Goal: Task Accomplishment & Management: Complete application form

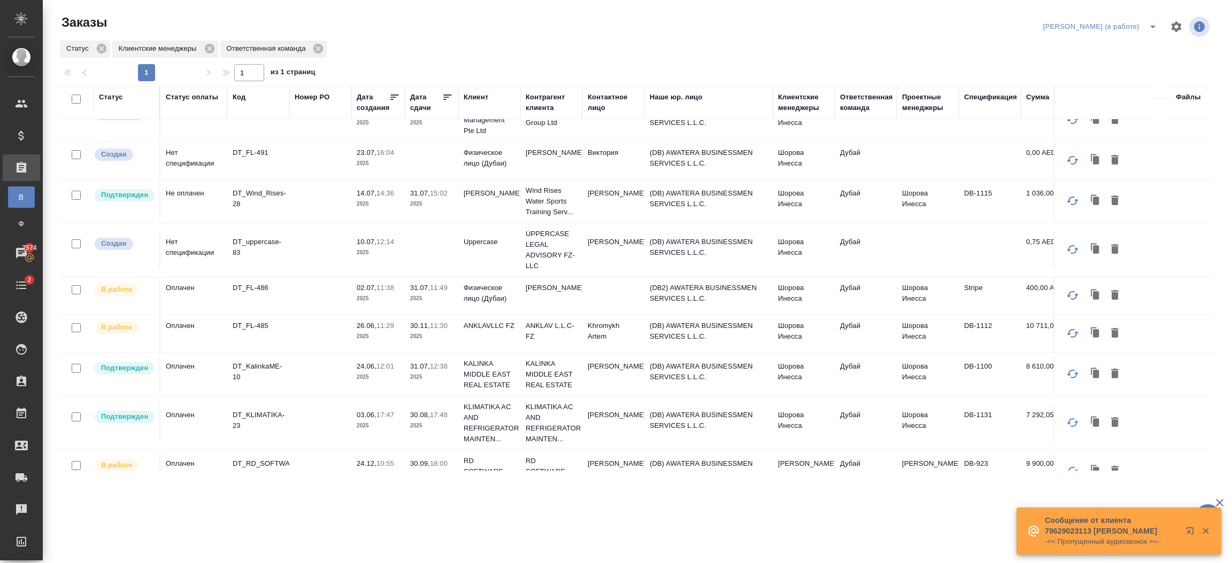
scroll to position [252, 0]
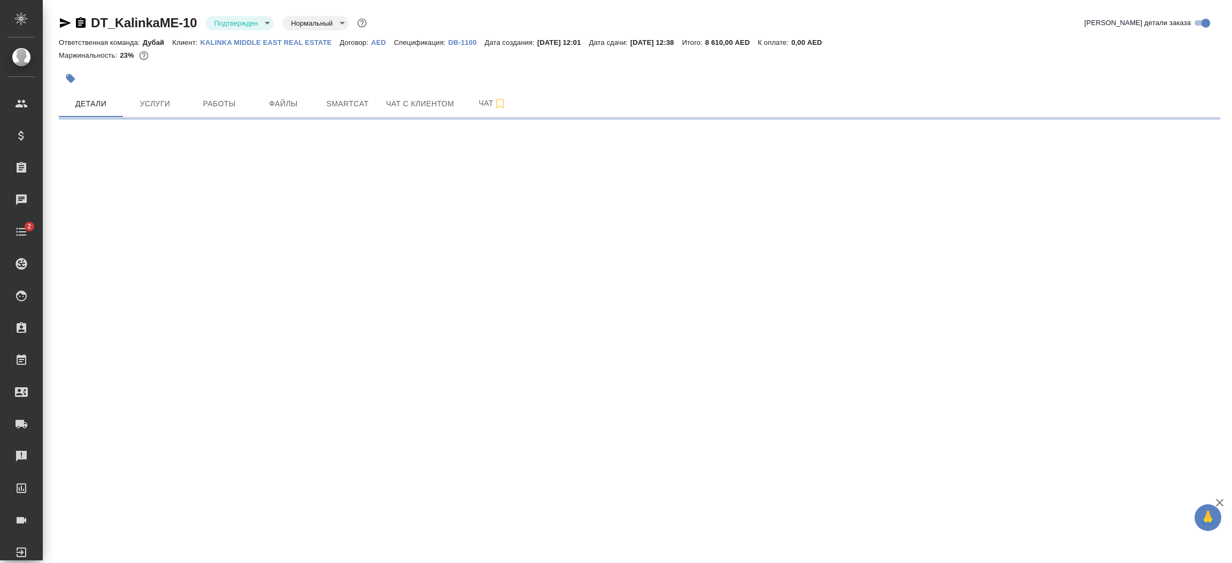
select select "RU"
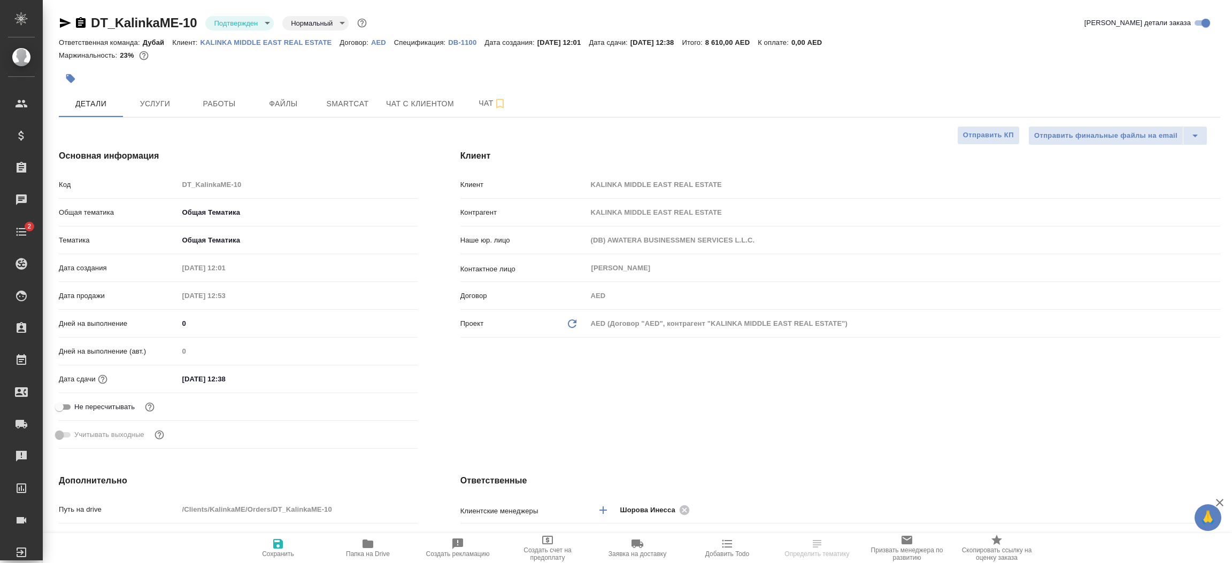
type textarea "x"
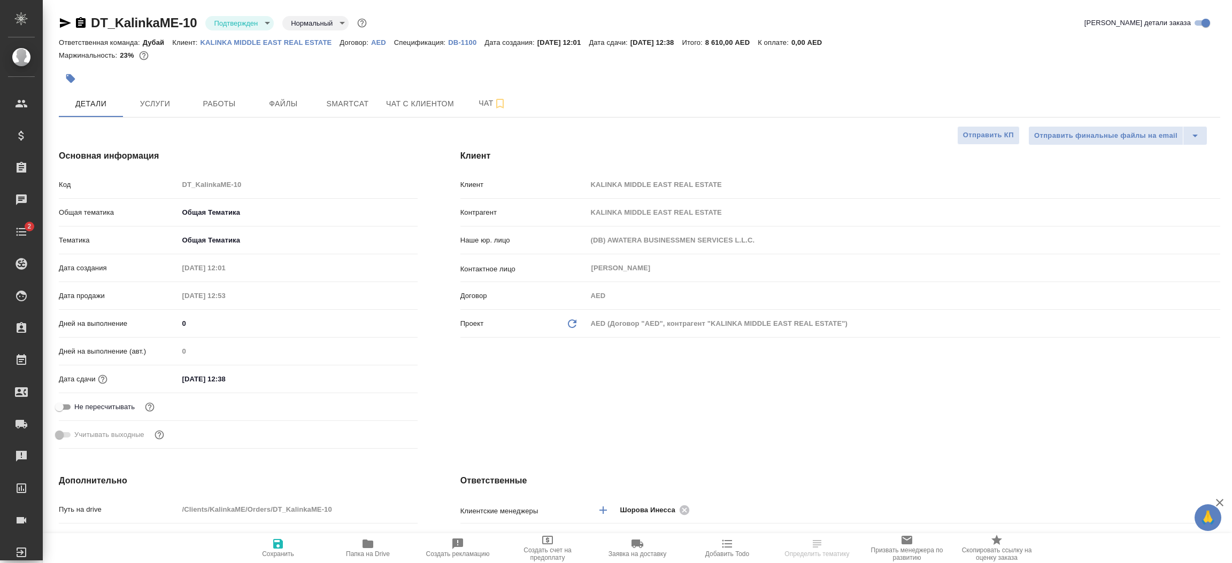
type textarea "x"
click at [282, 44] on p "KALINKA MIDDLE EAST REAL ESTATE" at bounding box center [270, 42] width 140 height 8
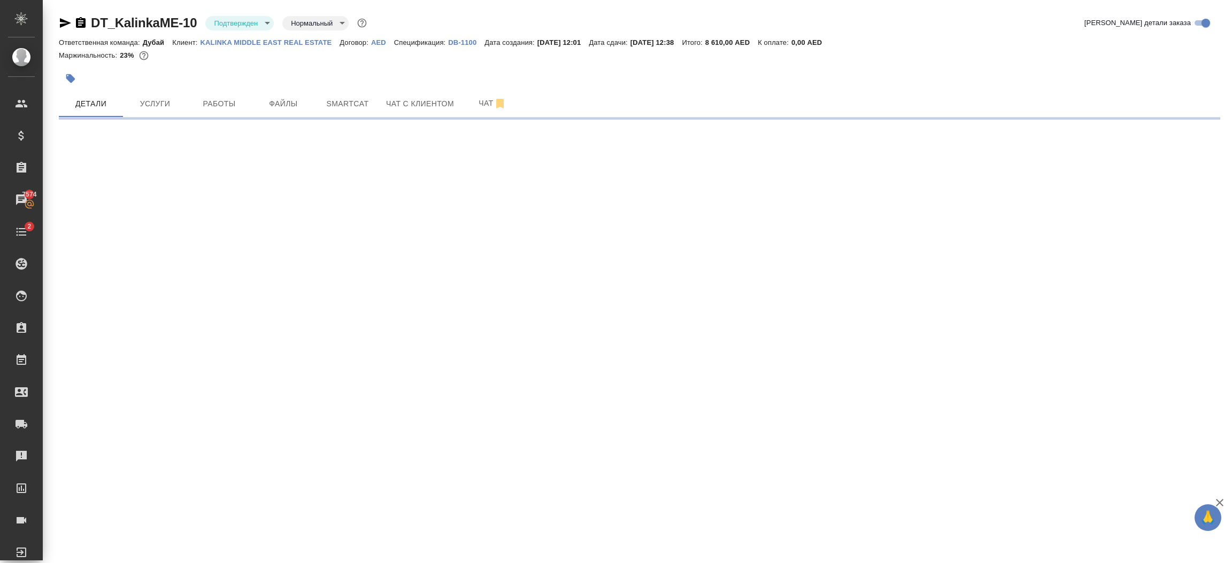
select select "RU"
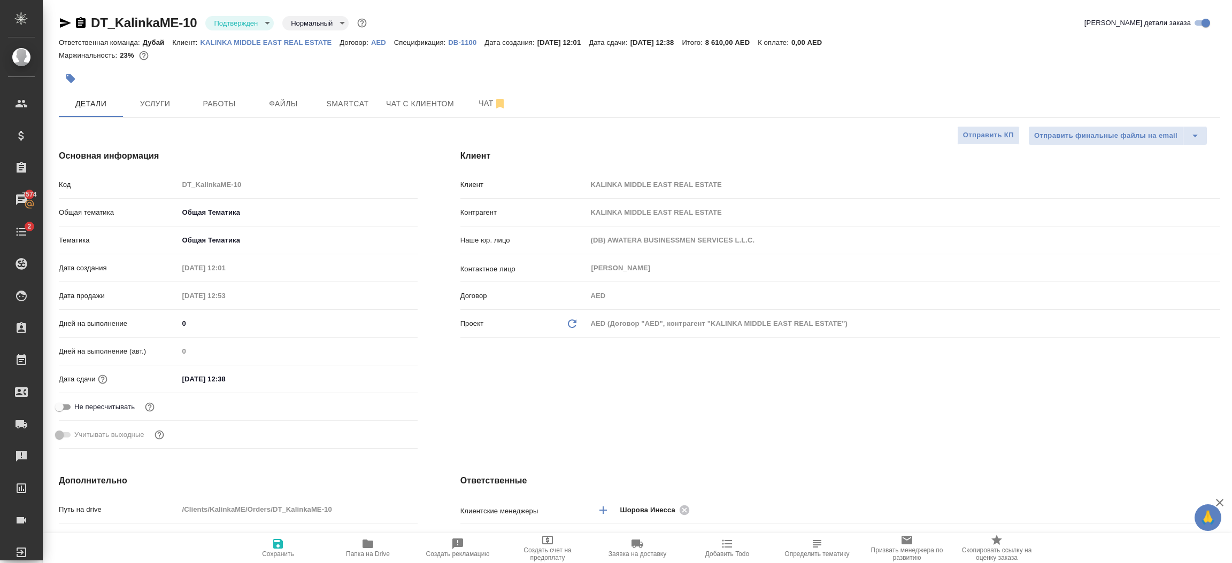
type textarea "x"
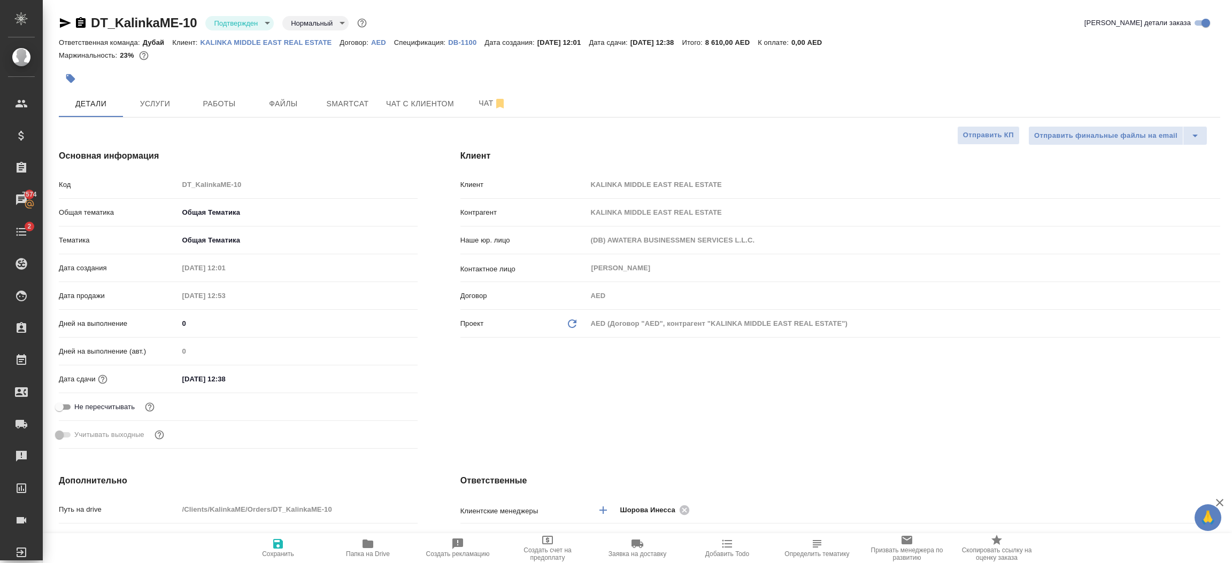
type textarea "x"
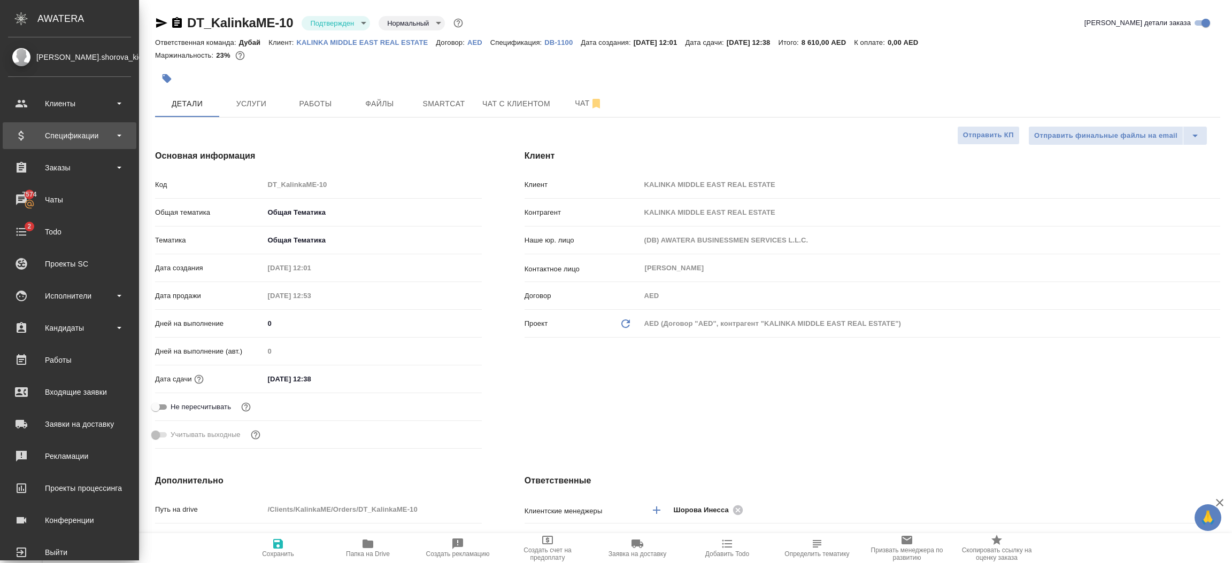
click at [68, 139] on div "Спецификации" at bounding box center [69, 136] width 123 height 16
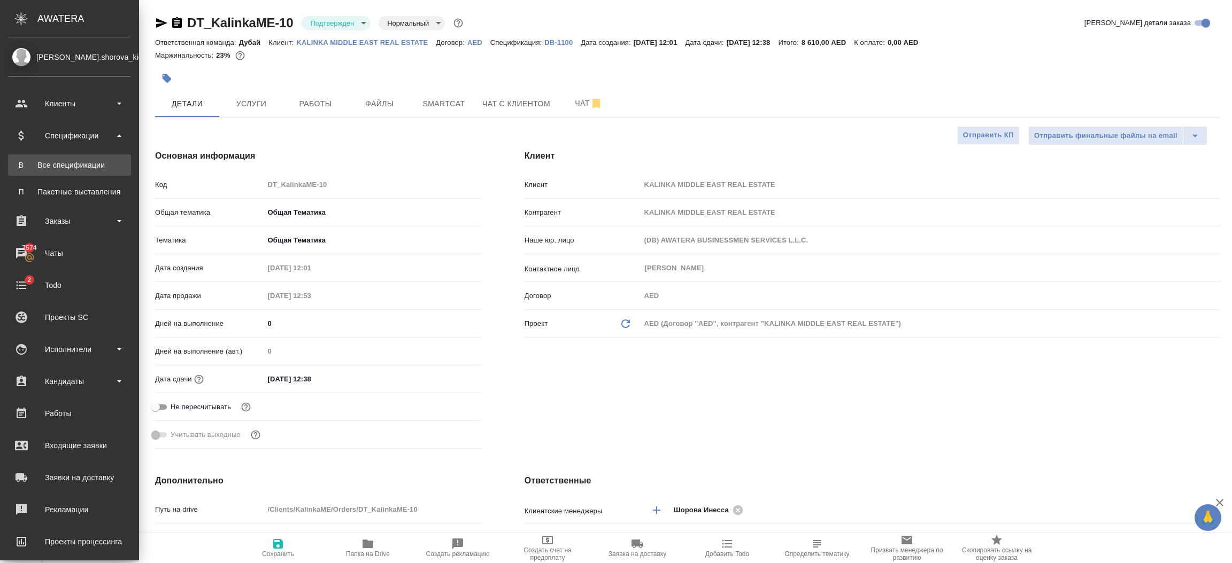
click at [67, 157] on link "В Все спецификации" at bounding box center [69, 164] width 123 height 21
type textarea "x"
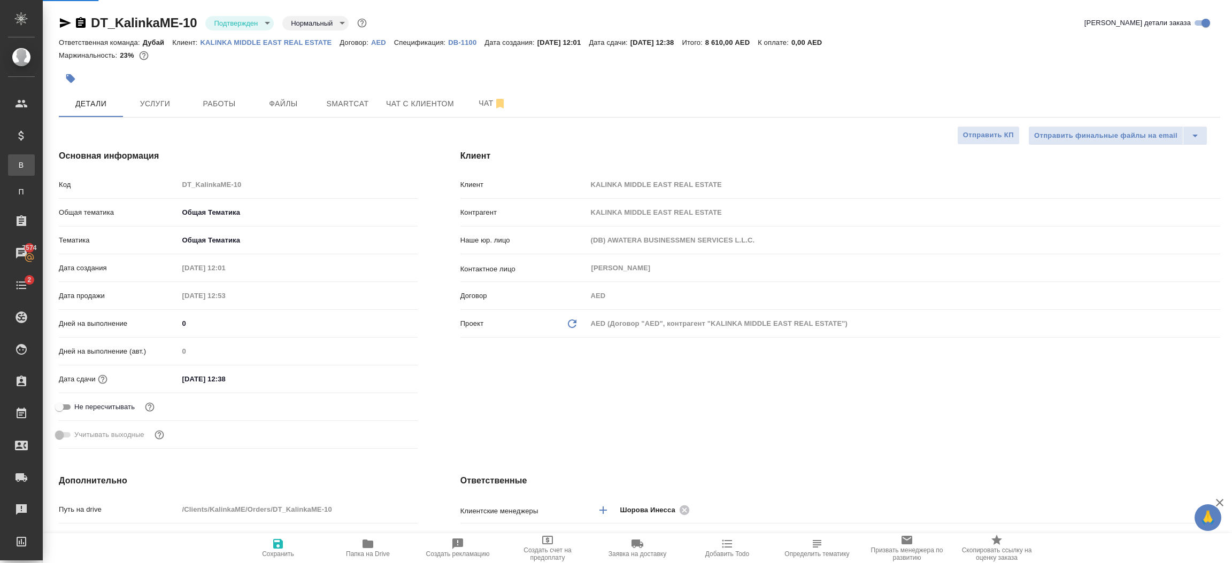
type textarea "x"
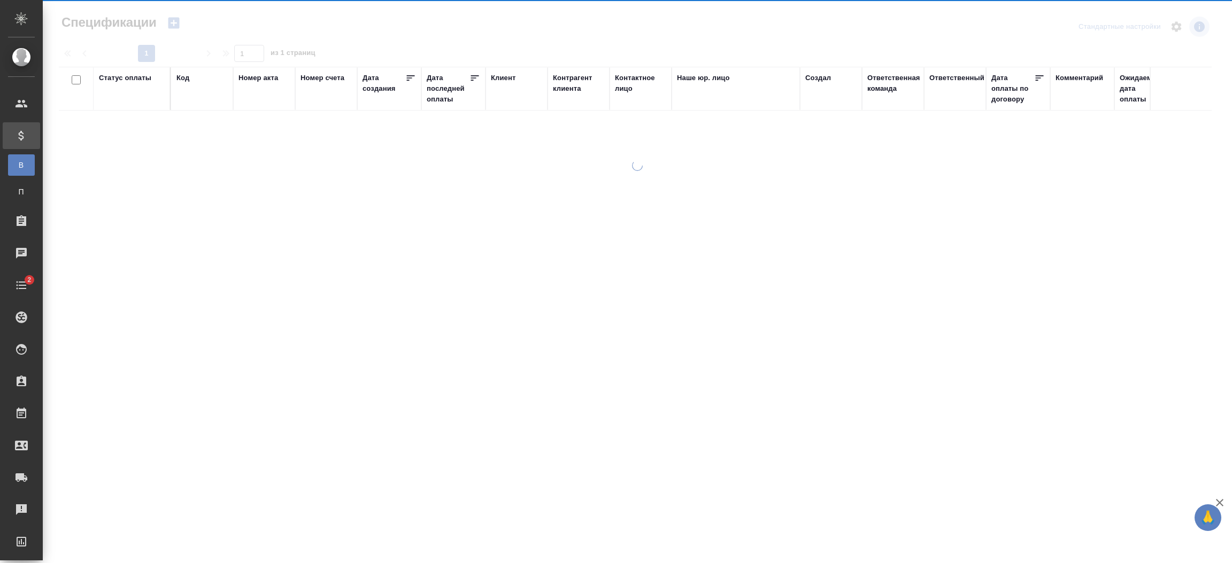
click at [67, 157] on div "Статус оплаты Код Номер акта Номер счета Дата создания Дата последней оплаты Кл…" at bounding box center [635, 259] width 1152 height 385
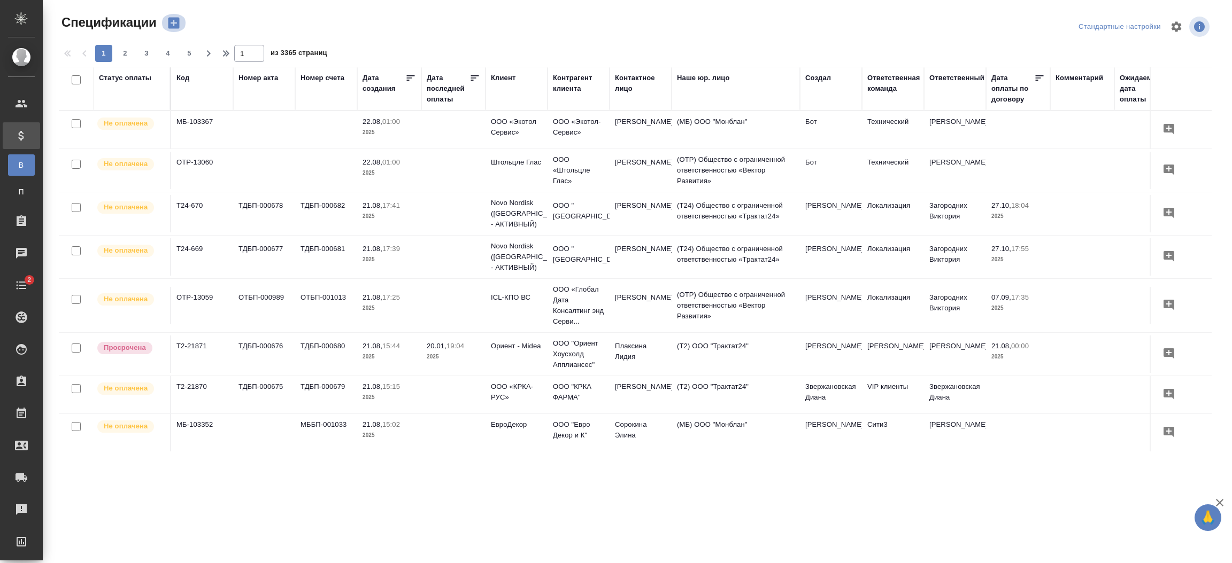
click at [174, 20] on icon "button" at bounding box center [173, 23] width 11 height 11
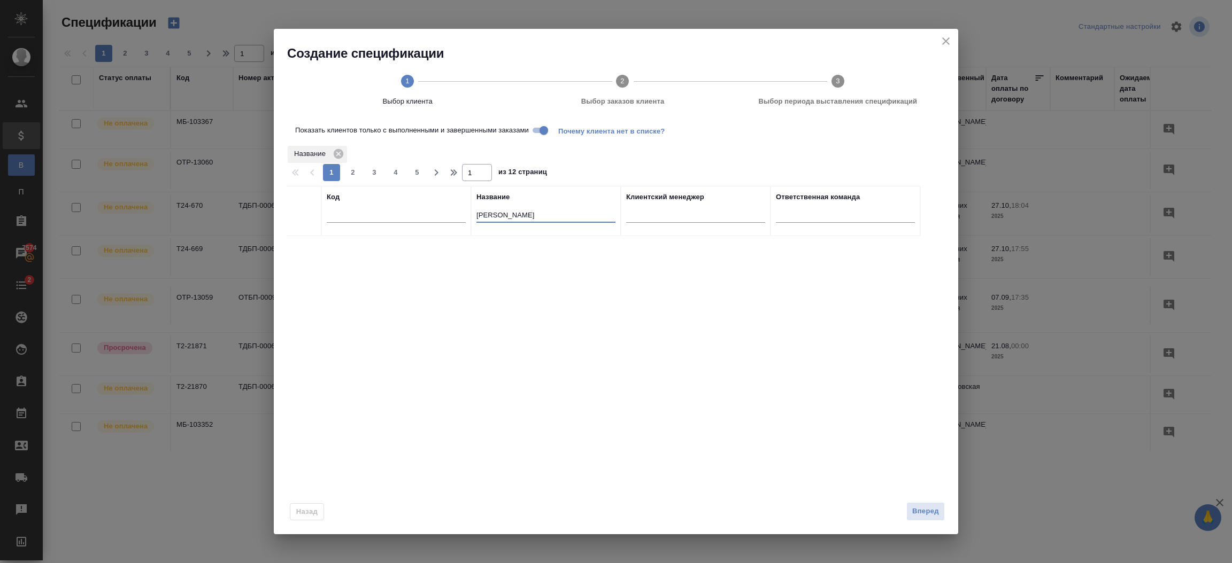
drag, startPoint x: 533, startPoint y: 214, endPoint x: 421, endPoint y: 223, distance: 112.6
click at [421, 223] on tr "Код Название Maxim Belov Клиентский менеджер Ответственная команда" at bounding box center [603, 211] width 633 height 50
type input "k"
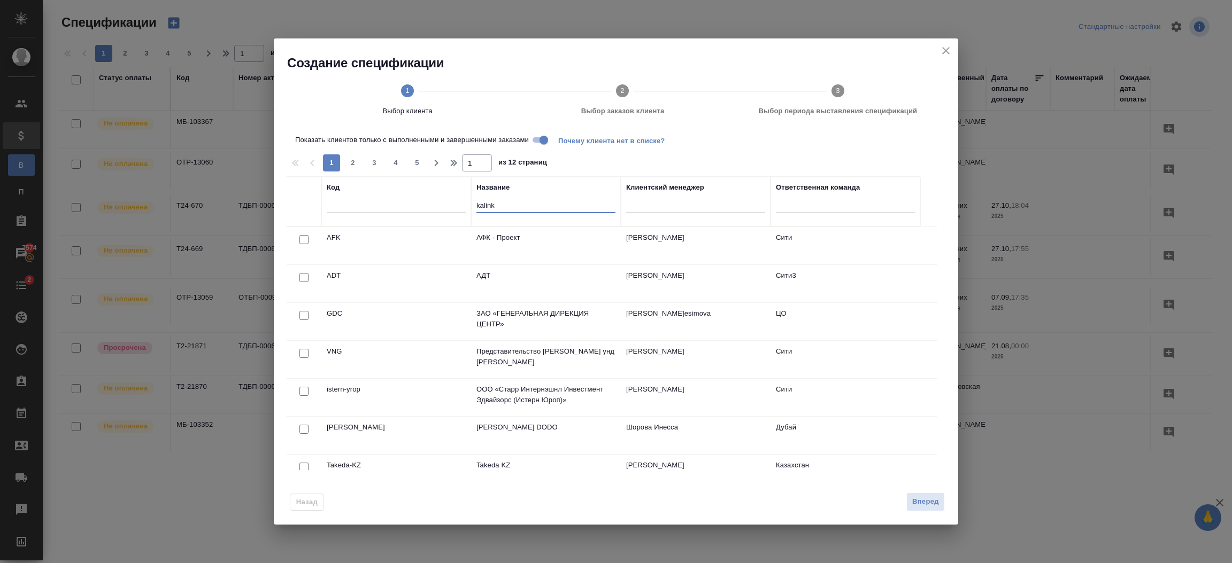
type input "kalinka"
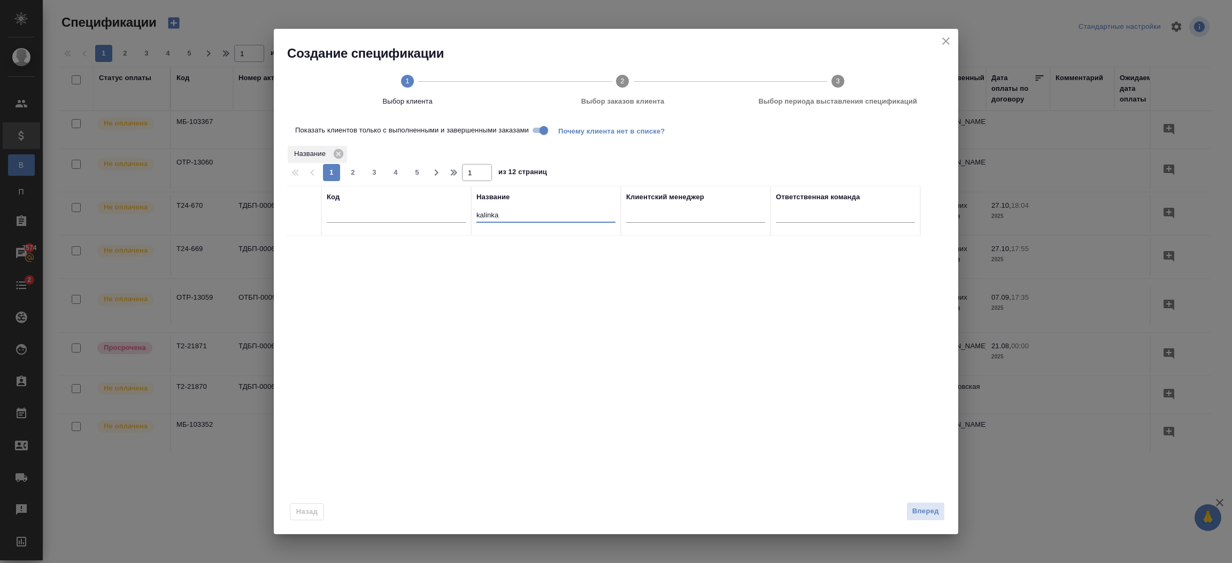
click at [537, 134] on input "Показать клиентов только с выполненными и завершенными заказами" at bounding box center [543, 130] width 38 height 13
click at [304, 246] on input "checkbox" at bounding box center [303, 249] width 9 height 9
checkbox input "true"
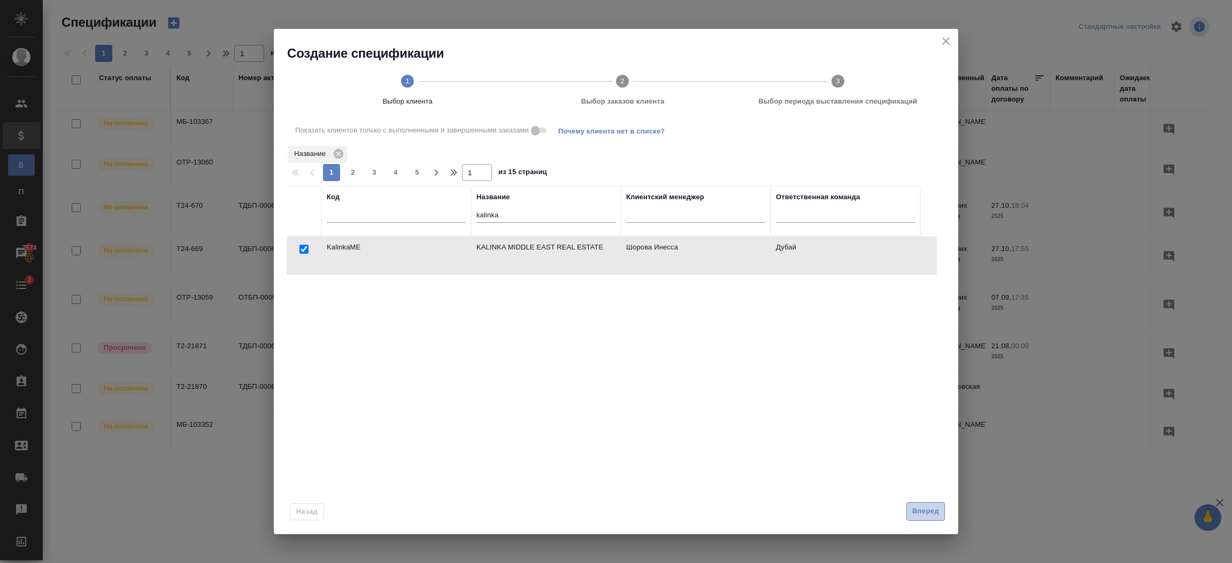
click at [926, 512] on span "Вперед" at bounding box center [925, 512] width 27 height 12
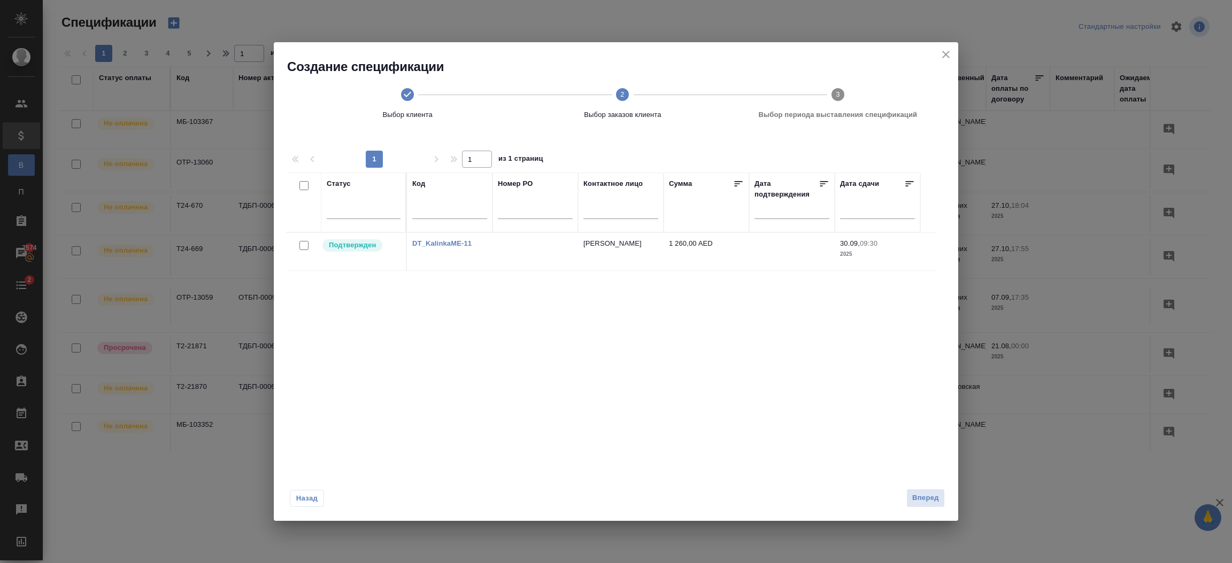
click at [304, 246] on input "checkbox" at bounding box center [303, 245] width 9 height 9
checkbox input "true"
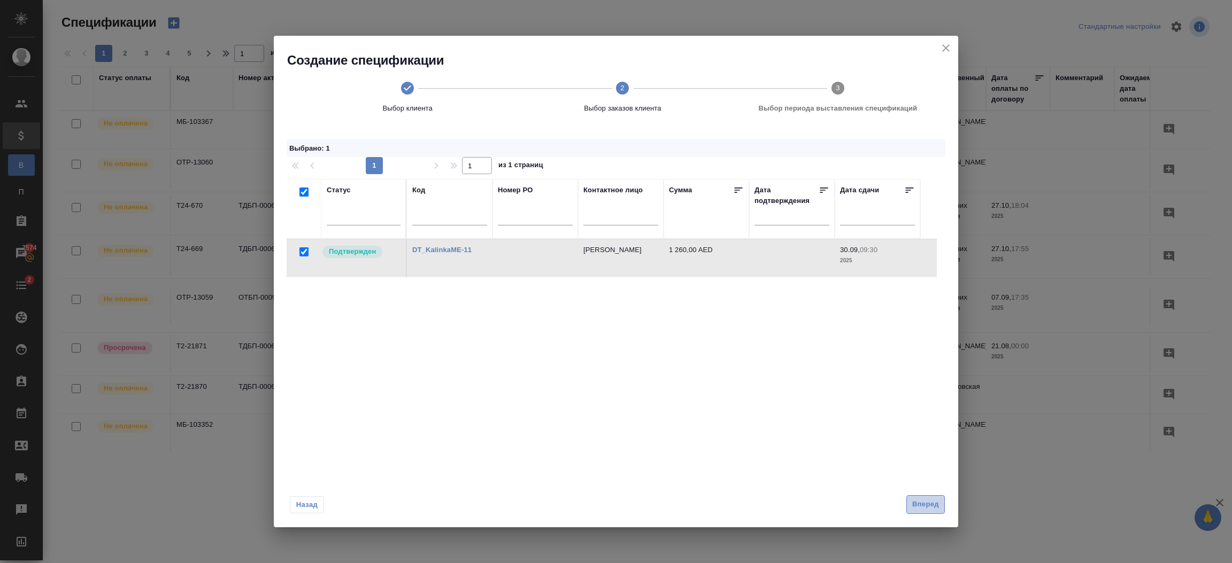
click at [913, 501] on span "Вперед" at bounding box center [925, 505] width 27 height 12
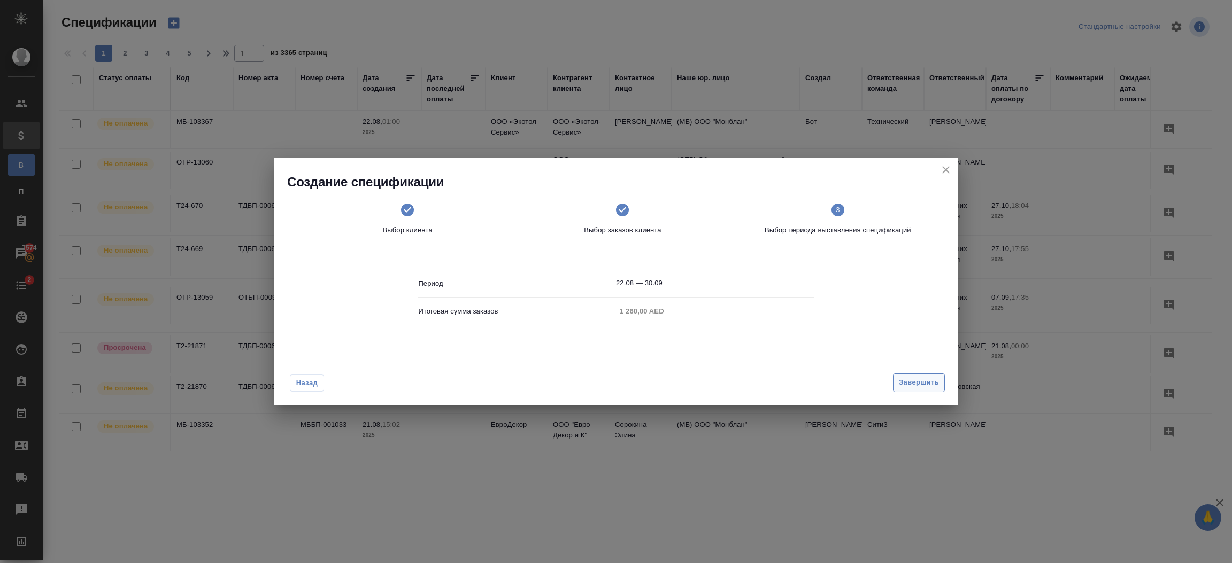
click at [916, 384] on span "Завершить" at bounding box center [919, 383] width 40 height 12
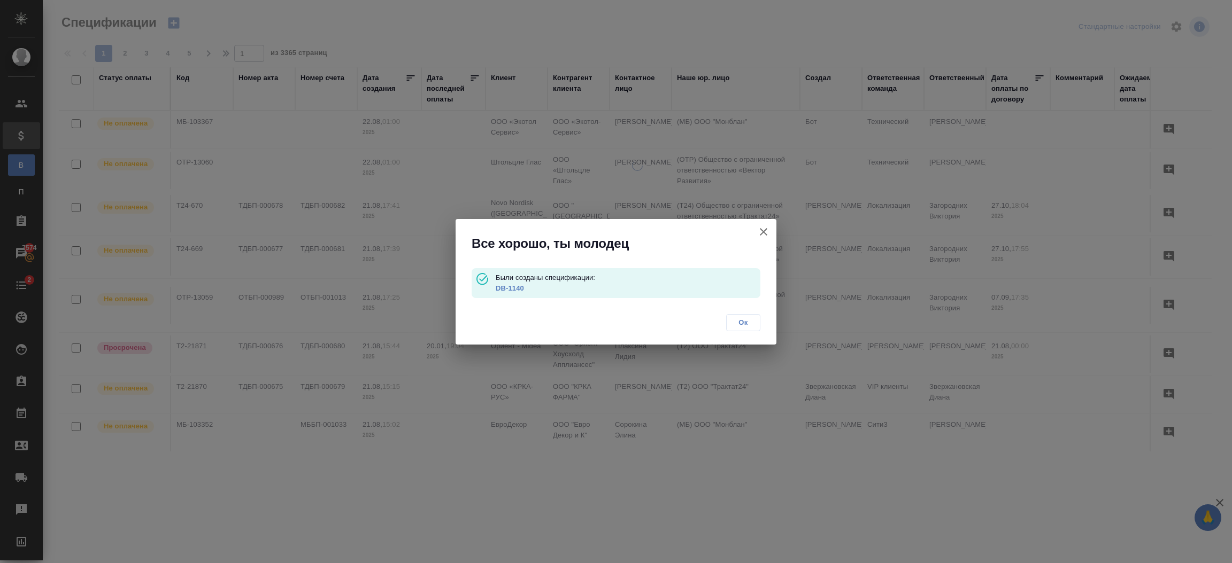
click at [514, 285] on link "DB-1140" at bounding box center [510, 288] width 28 height 8
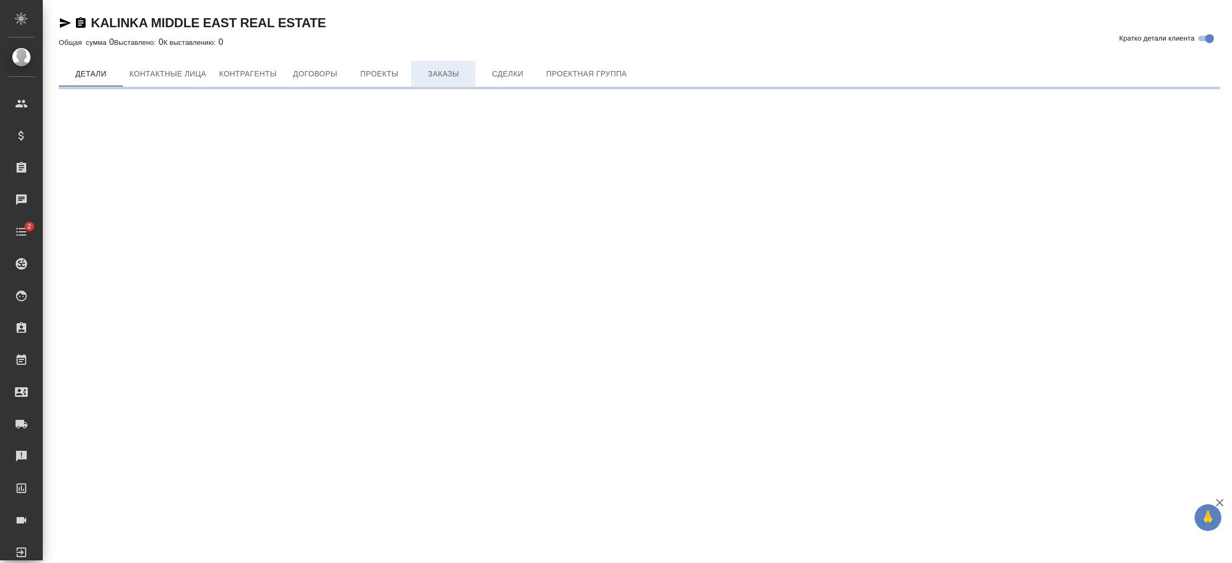
click at [458, 69] on span "Заказы" at bounding box center [442, 73] width 51 height 13
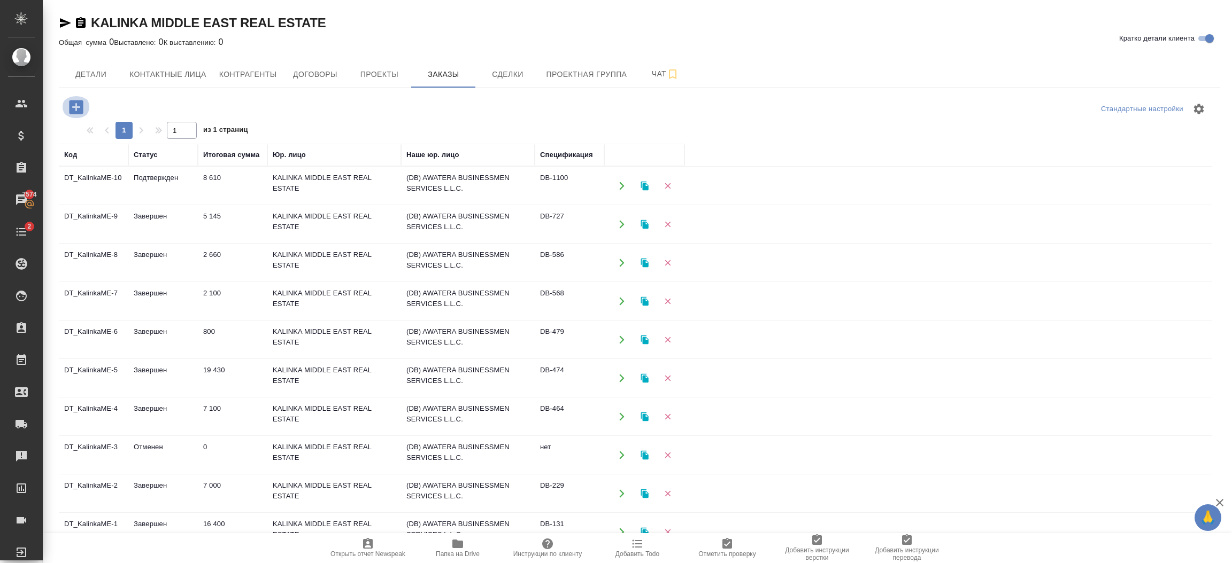
click at [79, 113] on icon "button" at bounding box center [76, 107] width 14 height 14
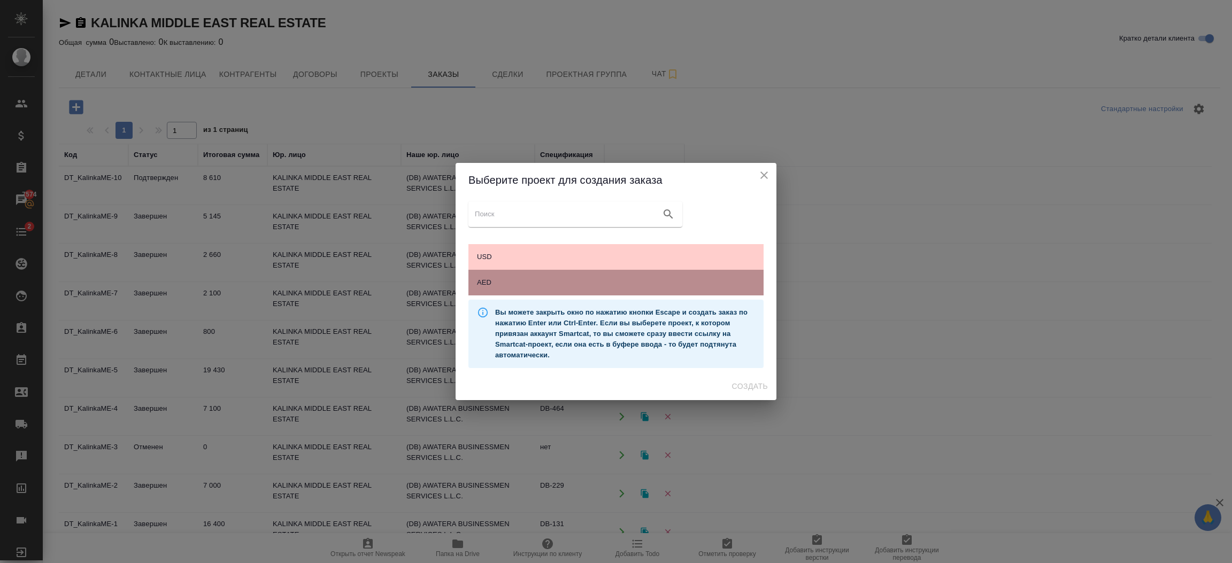
click at [504, 279] on span "AED" at bounding box center [616, 282] width 278 height 11
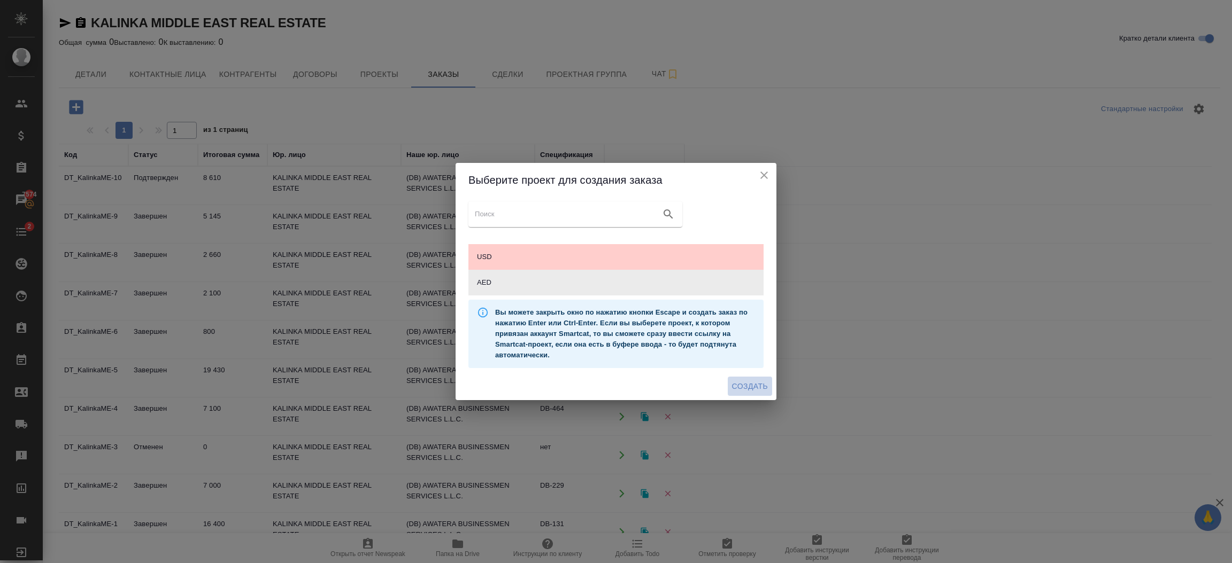
click at [740, 388] on span "Создать" at bounding box center [750, 386] width 36 height 13
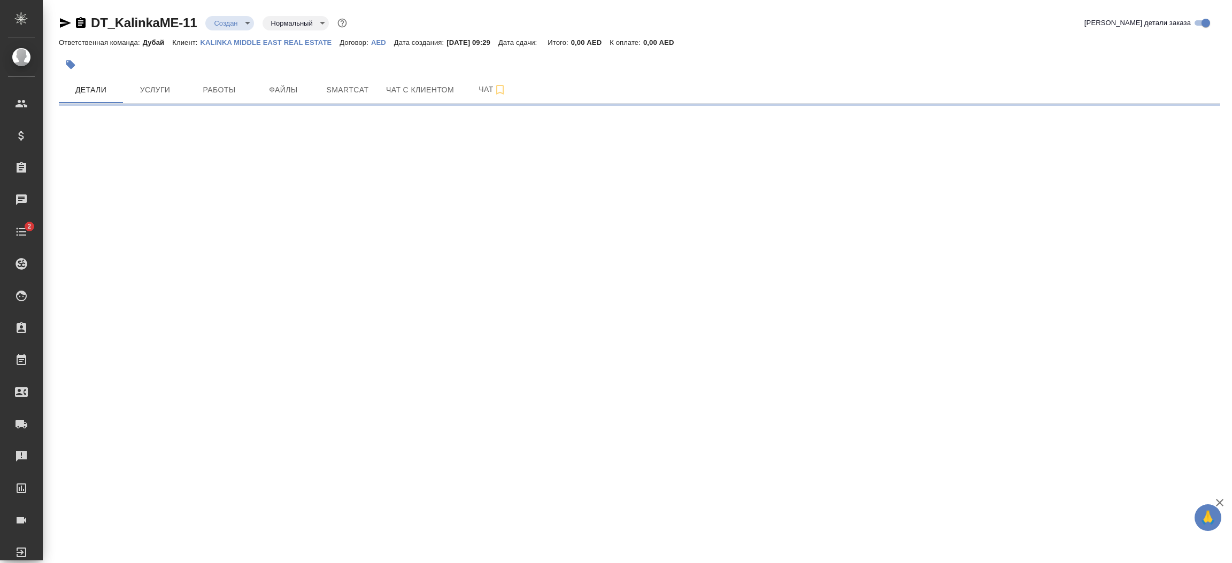
select select "RU"
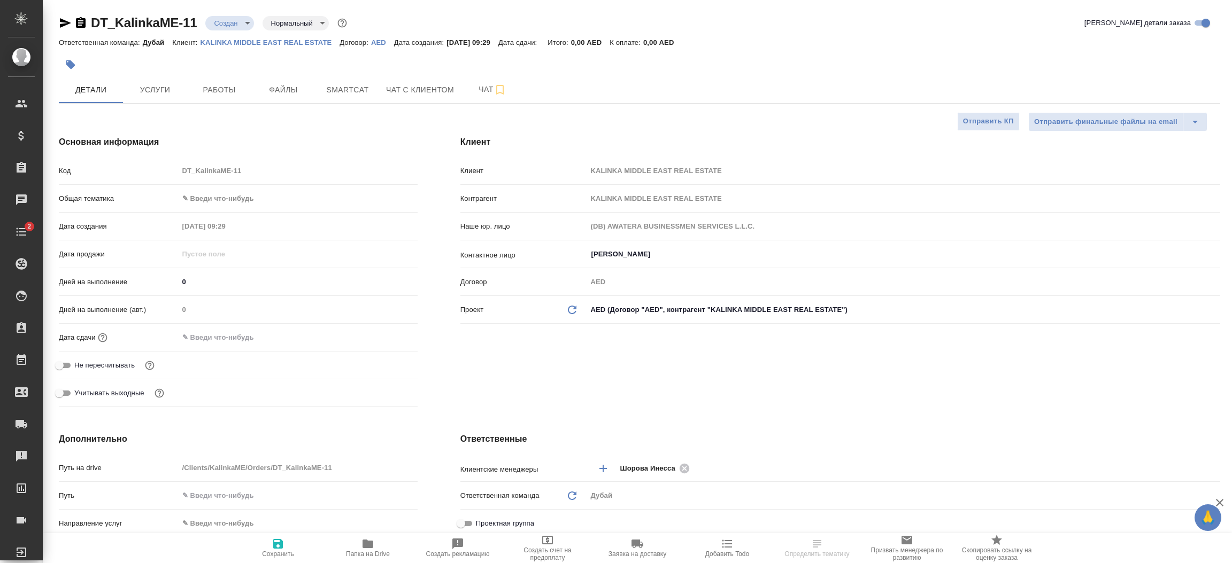
type textarea "x"
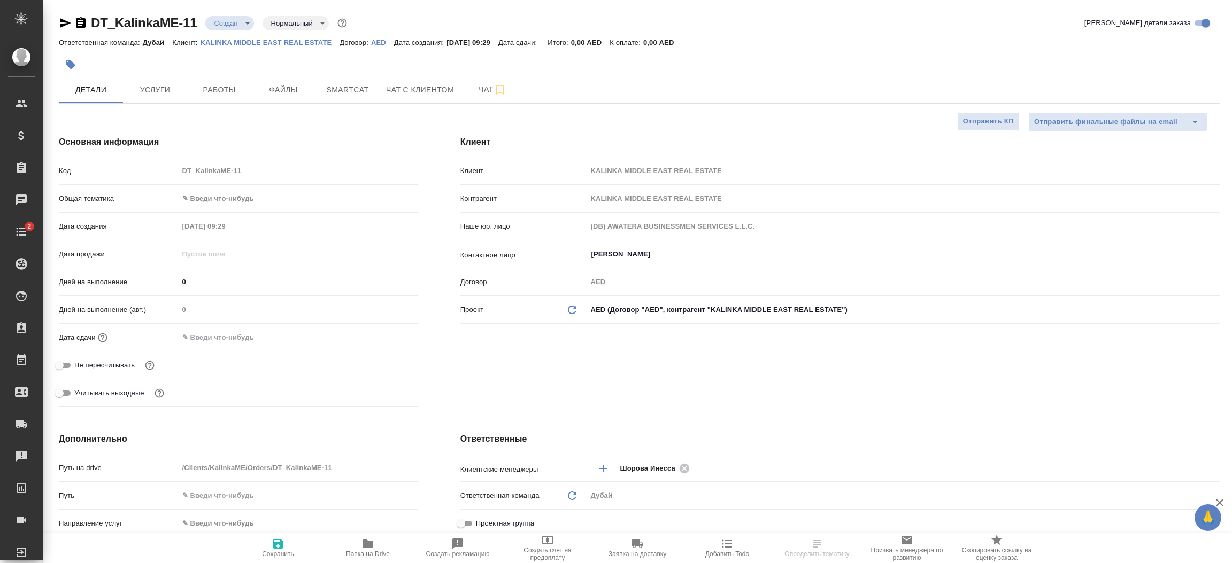
type textarea "x"
click at [231, 193] on body "🙏 .cls-1 fill:#fff; AWATERA Шорова Инесса i.shorova_kiev Клиенты Спецификации З…" at bounding box center [616, 281] width 1232 height 563
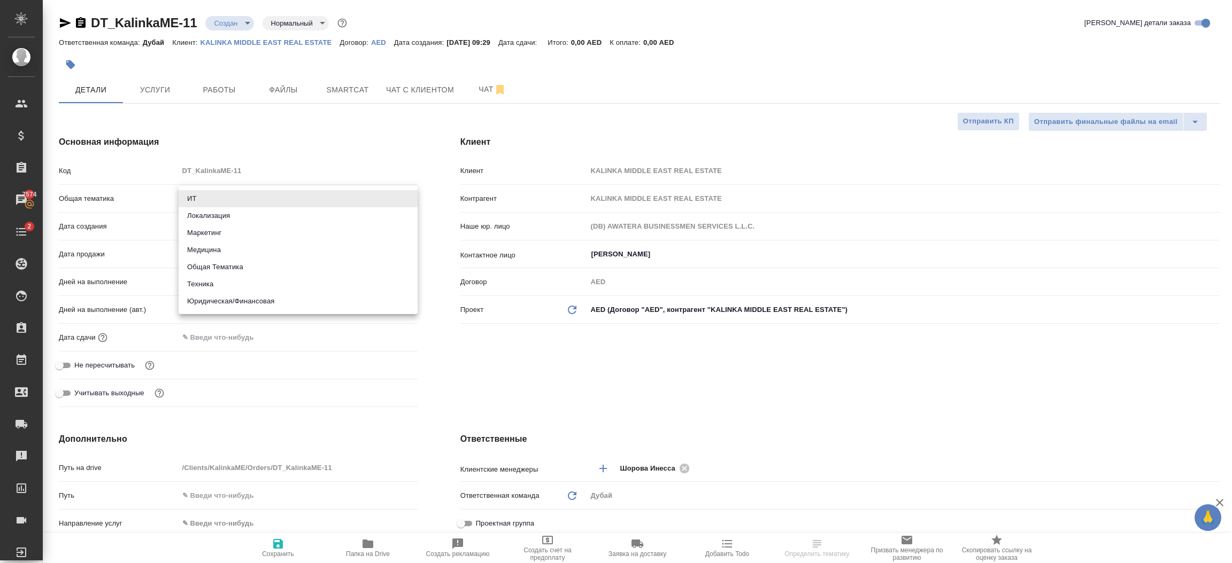
click at [236, 266] on li "Общая Тематика" at bounding box center [298, 267] width 239 height 17
type input "obtem"
type textarea "x"
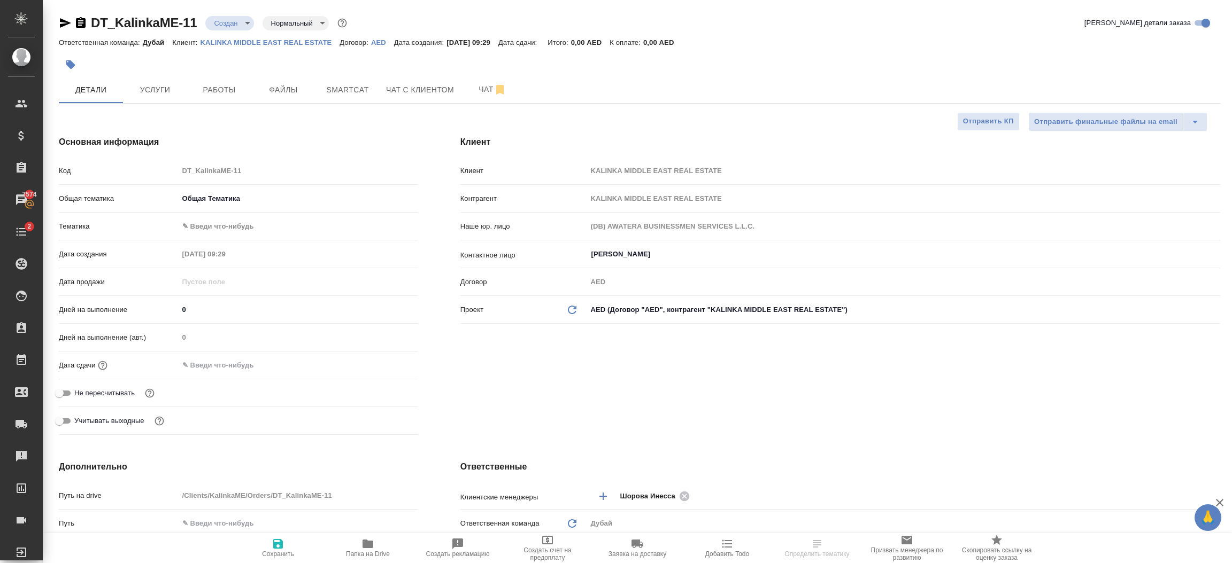
click at [223, 223] on body "🙏 .cls-1 fill:#fff; AWATERA Шорова Инесса i.shorova_kiev Клиенты Спецификации З…" at bounding box center [616, 281] width 1232 height 563
click at [226, 229] on li "Общая Тематика" at bounding box center [298, 226] width 239 height 17
type textarea "x"
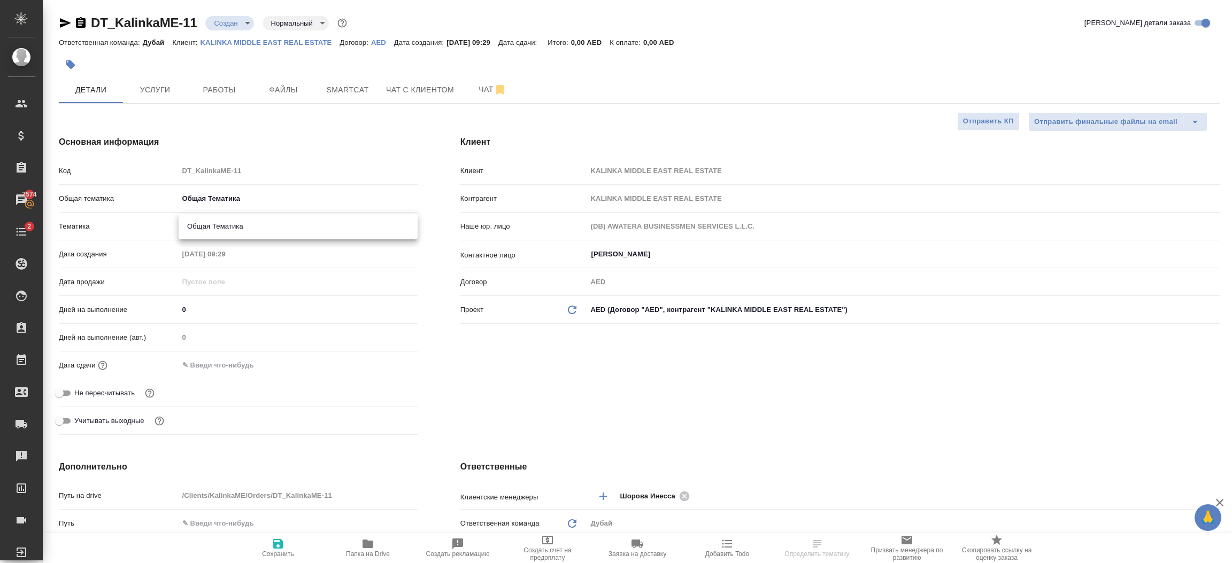
type input "6012b1ca196b0e5c9229a120"
click at [230, 363] on input "text" at bounding box center [226, 366] width 94 height 16
click at [389, 368] on icon "button" at bounding box center [386, 365] width 13 height 13
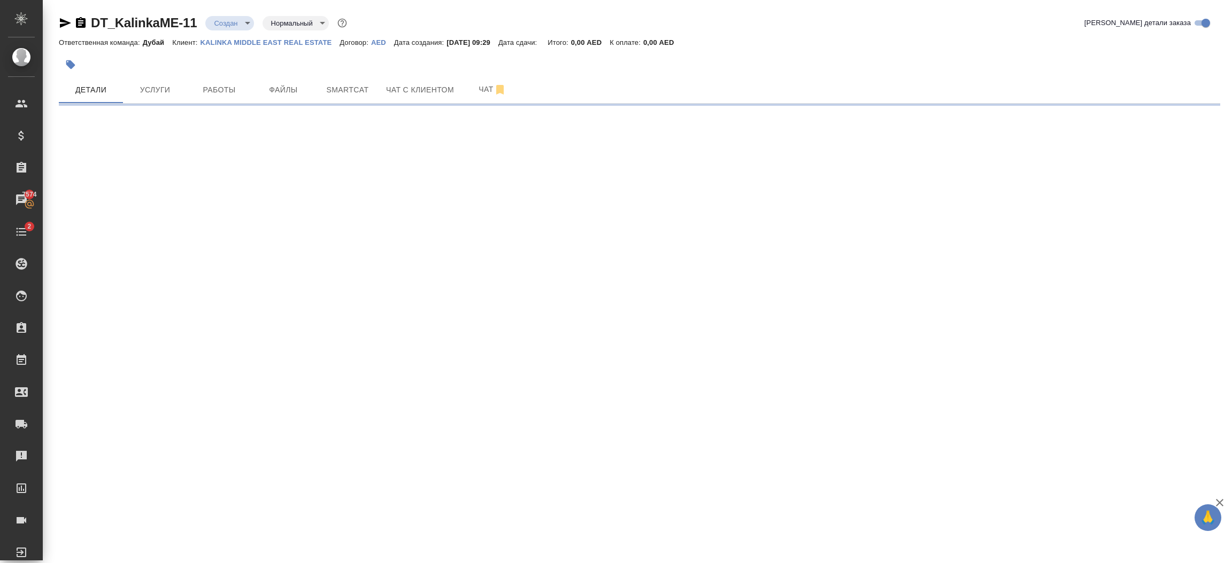
select select "RU"
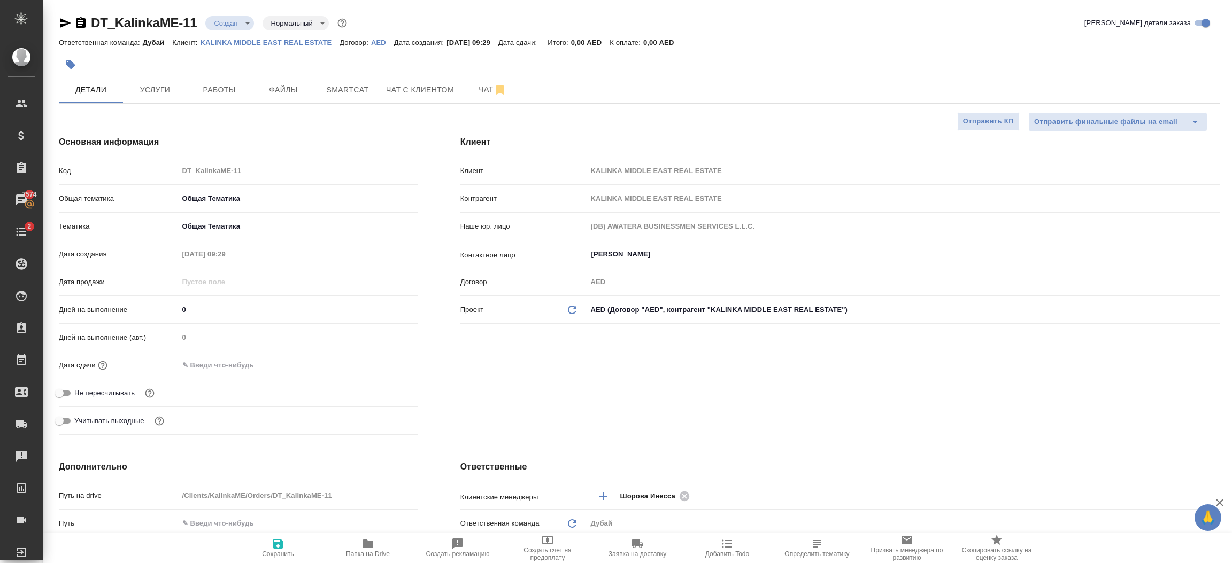
type textarea "x"
click at [309, 361] on div at bounding box center [298, 366] width 239 height 16
click at [253, 368] on input "text" at bounding box center [226, 366] width 94 height 16
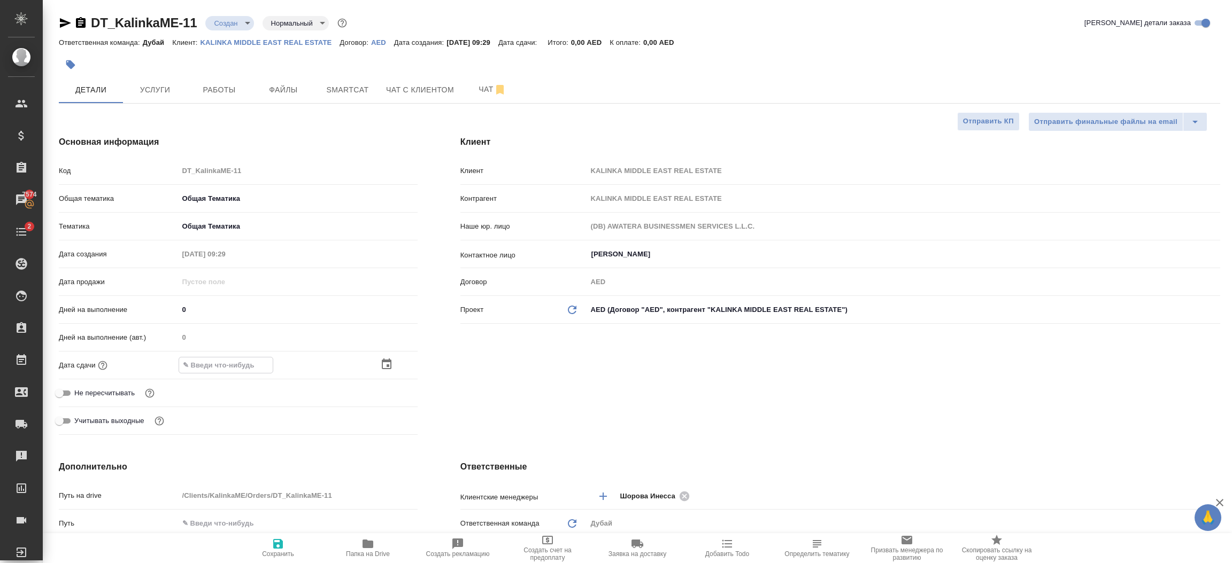
click at [389, 368] on icon "button" at bounding box center [386, 364] width 13 height 13
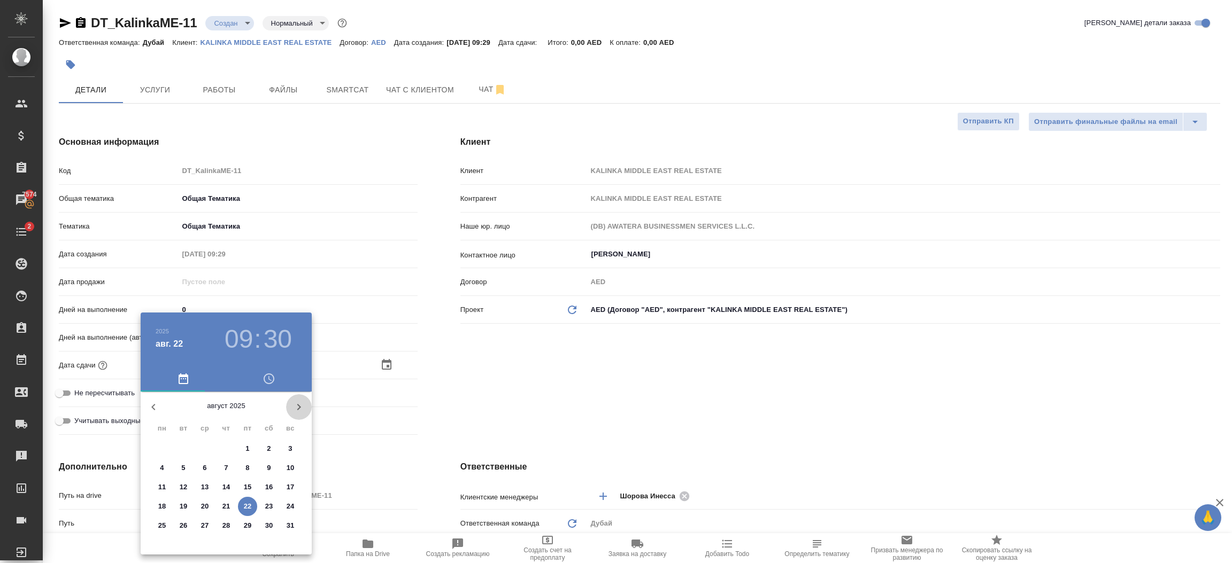
click at [296, 409] on icon "button" at bounding box center [298, 407] width 13 height 13
click at [178, 526] on span "30" at bounding box center [183, 526] width 19 height 11
type input "30.09.2025 09:30"
type textarea "x"
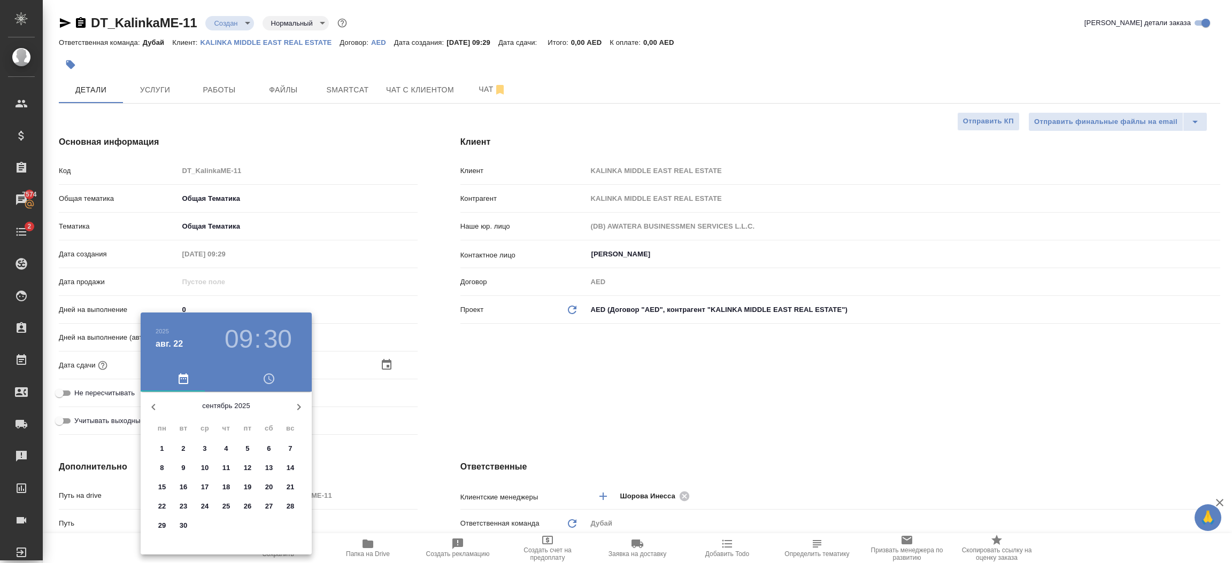
type textarea "x"
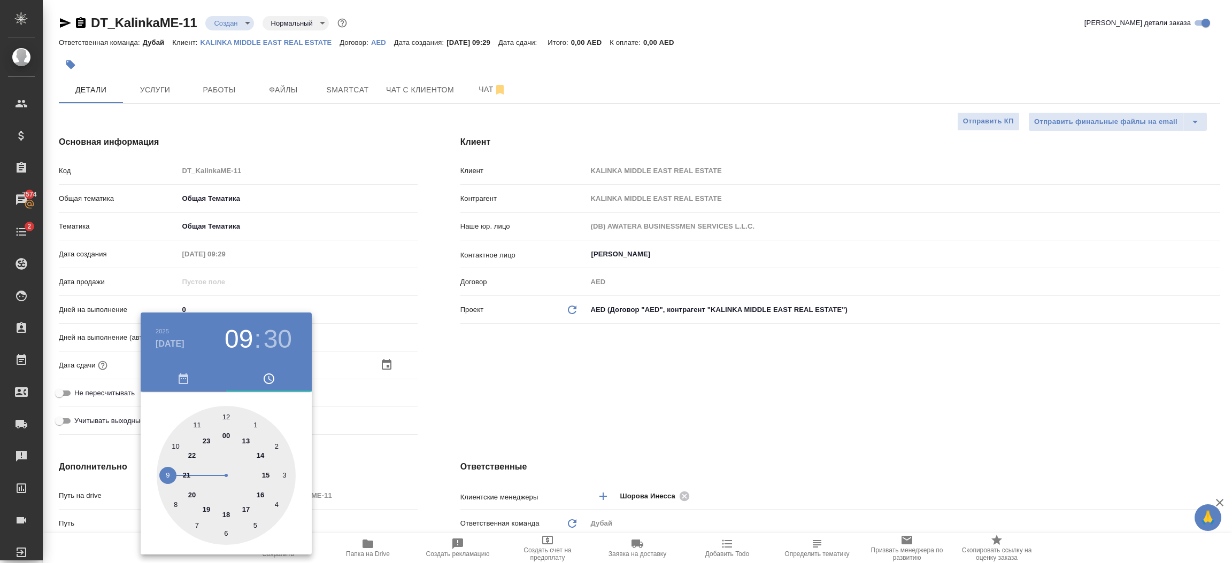
click at [514, 423] on div at bounding box center [616, 281] width 1232 height 563
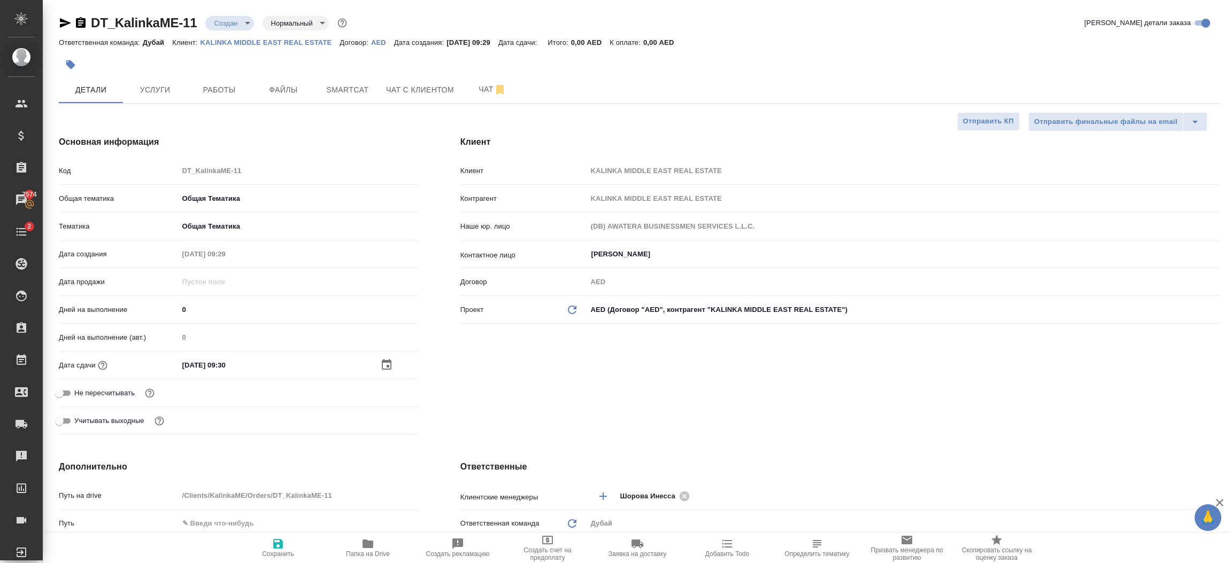
click at [514, 423] on div "Клиент Клиент KALINKA MIDDLE EAST REAL ESTATE Контрагент KALINKA MIDDLE EAST RE…" at bounding box center [840, 287] width 802 height 346
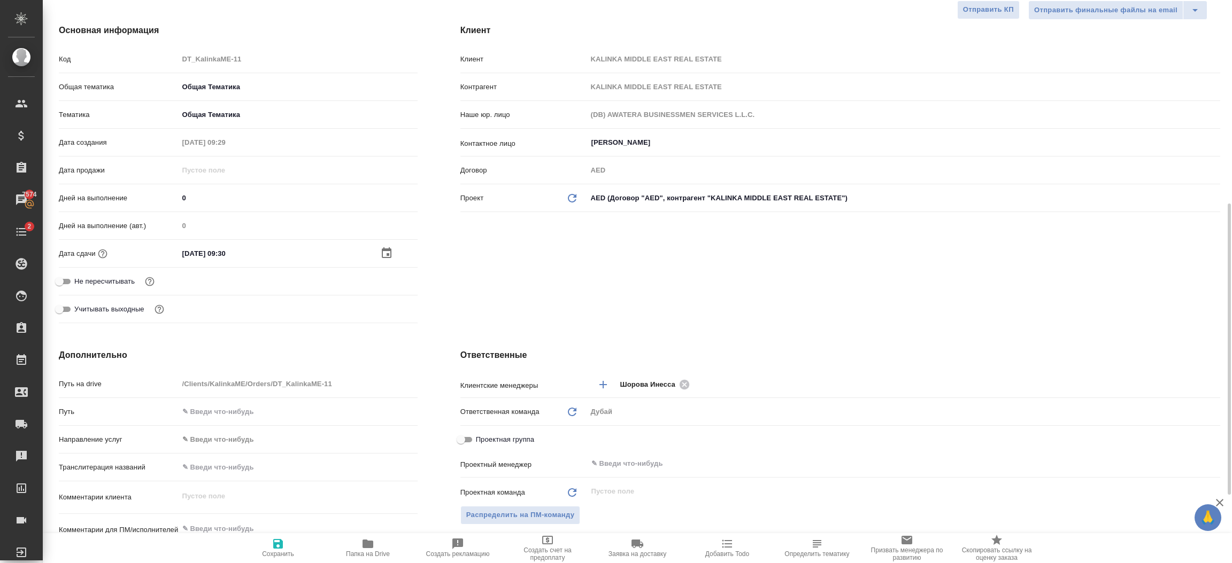
scroll to position [208, 0]
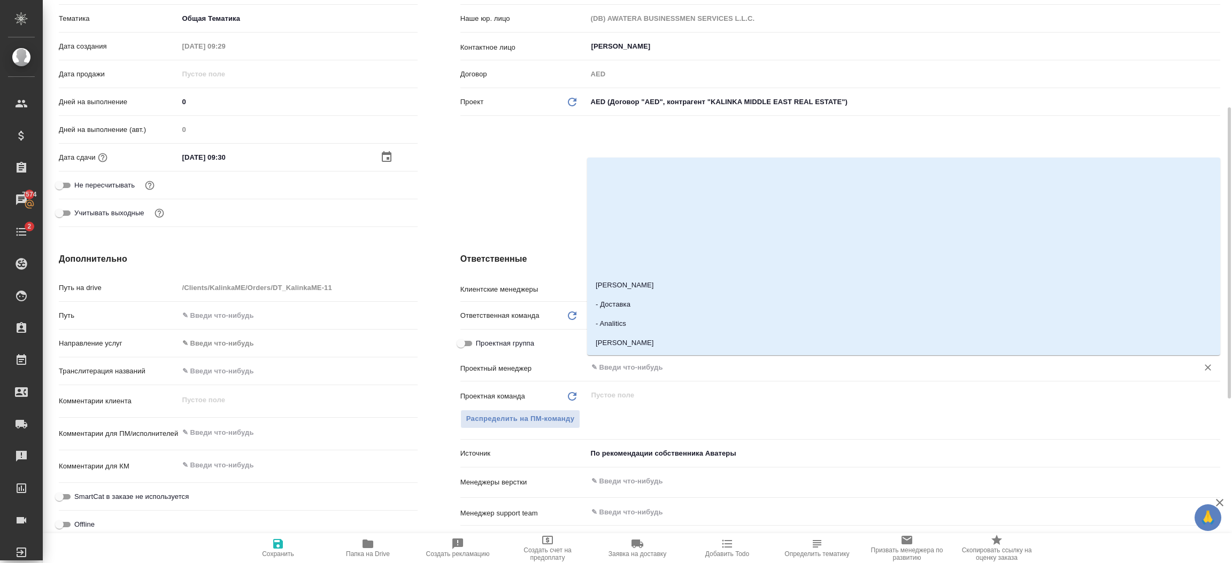
click at [623, 368] on input "text" at bounding box center [885, 367] width 591 height 13
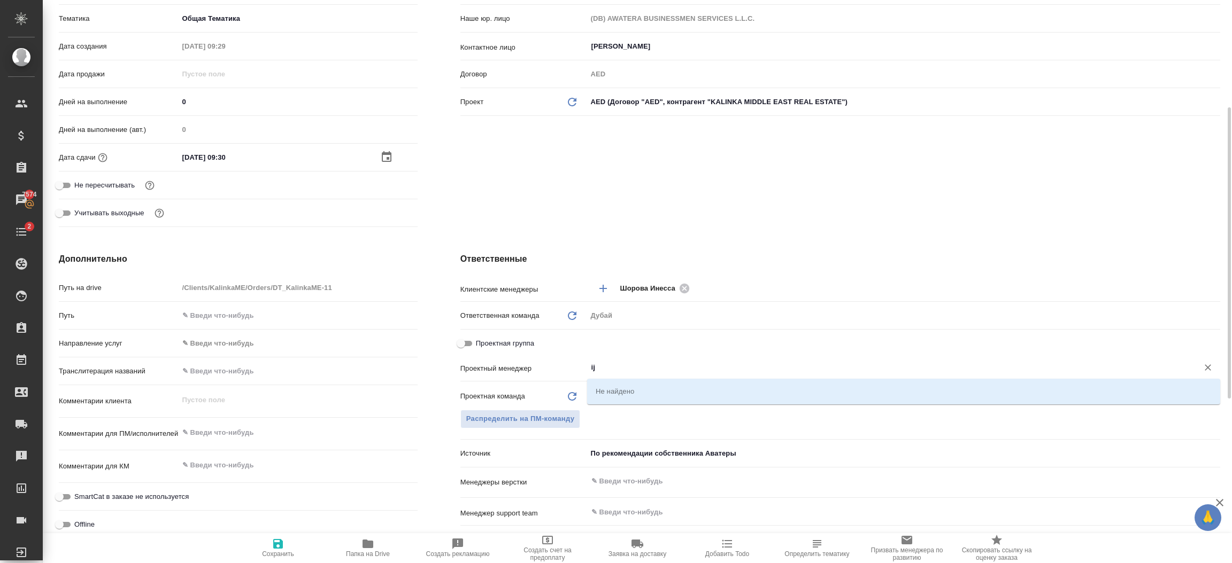
type input "i"
type textarea "x"
type input "i"
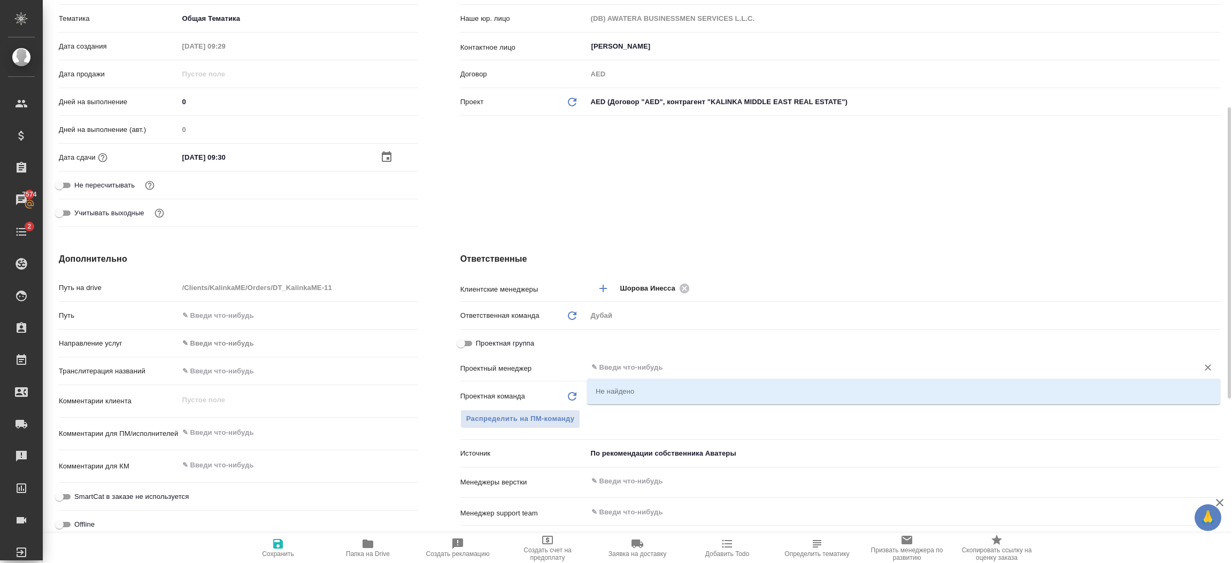
type textarea "x"
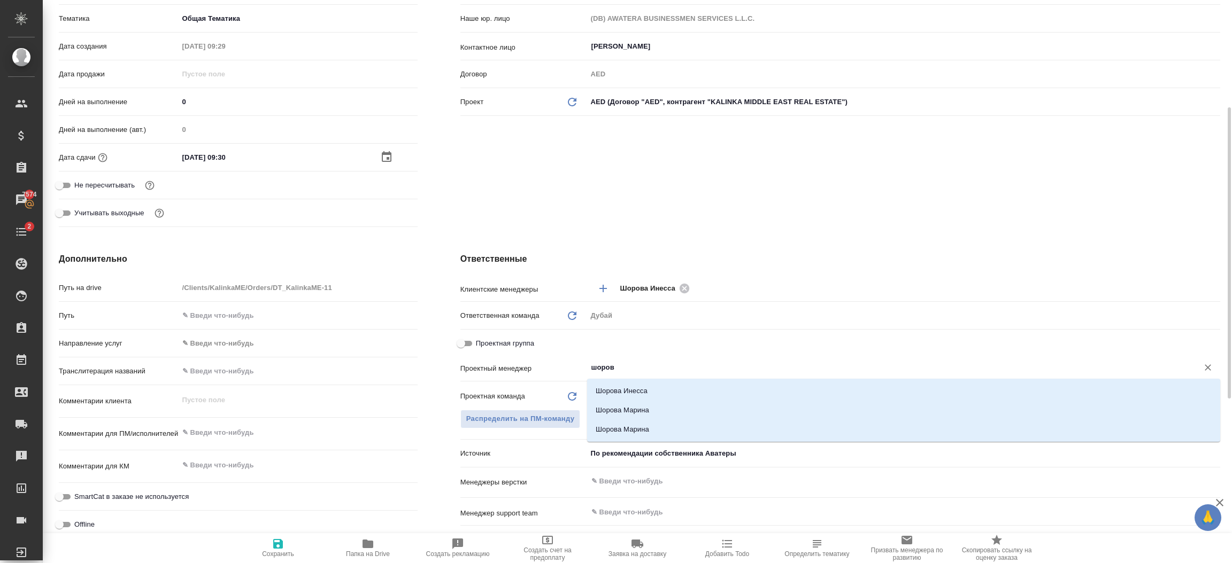
type input "шорова"
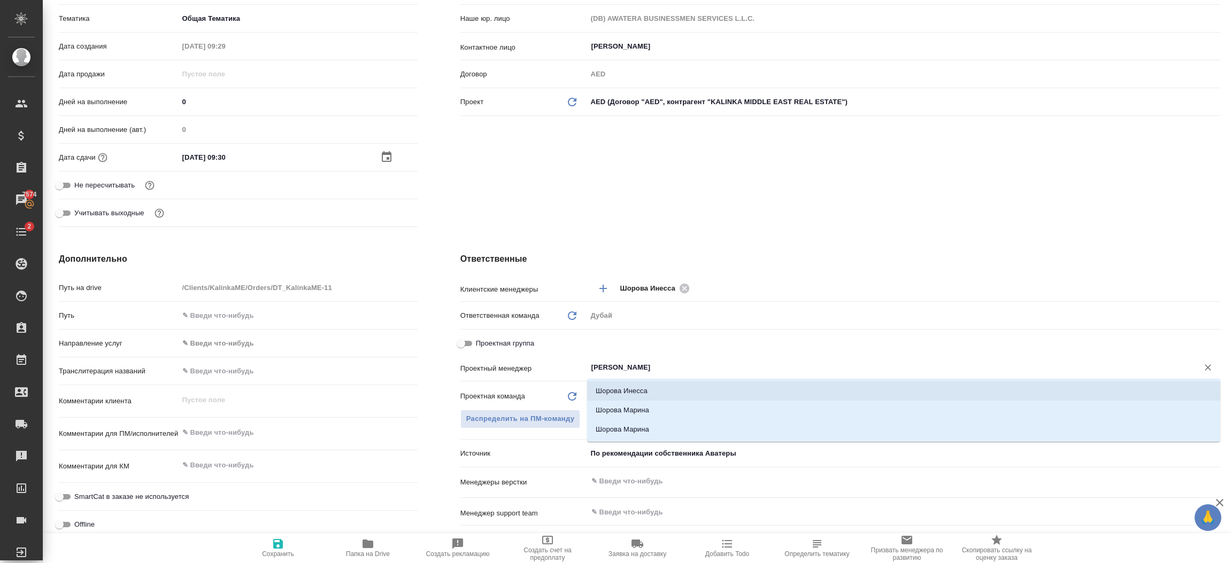
click at [631, 386] on li "Шорова Инесса" at bounding box center [903, 391] width 633 height 19
type textarea "x"
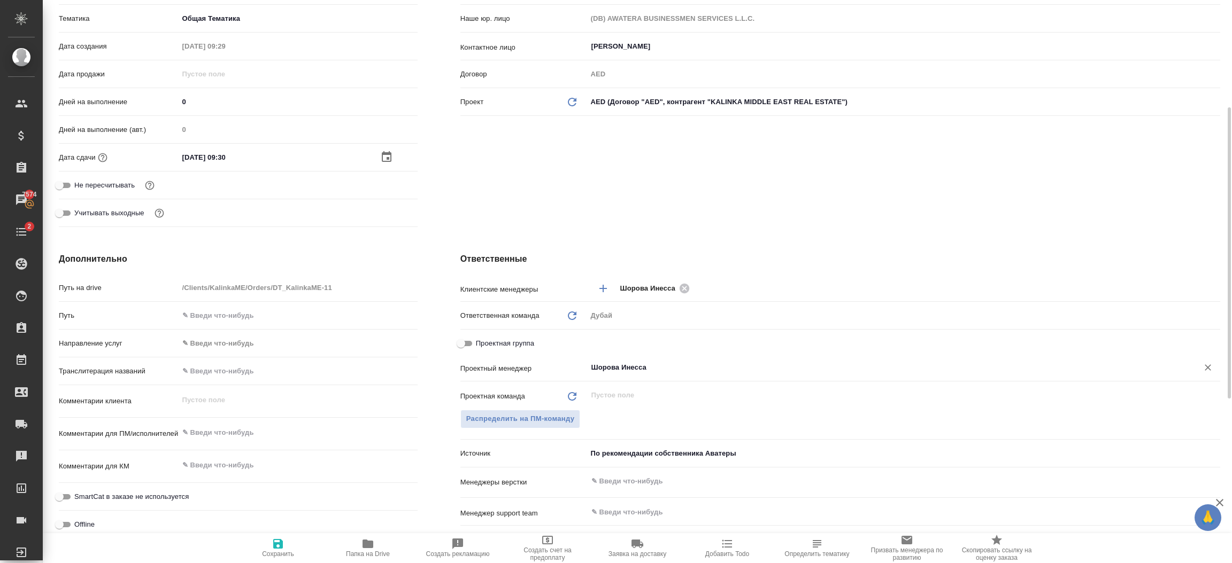
type input "Шорова Инесса"
click at [243, 425] on textarea at bounding box center [298, 433] width 239 height 18
type textarea "x"
type textarea "д"
type textarea "x"
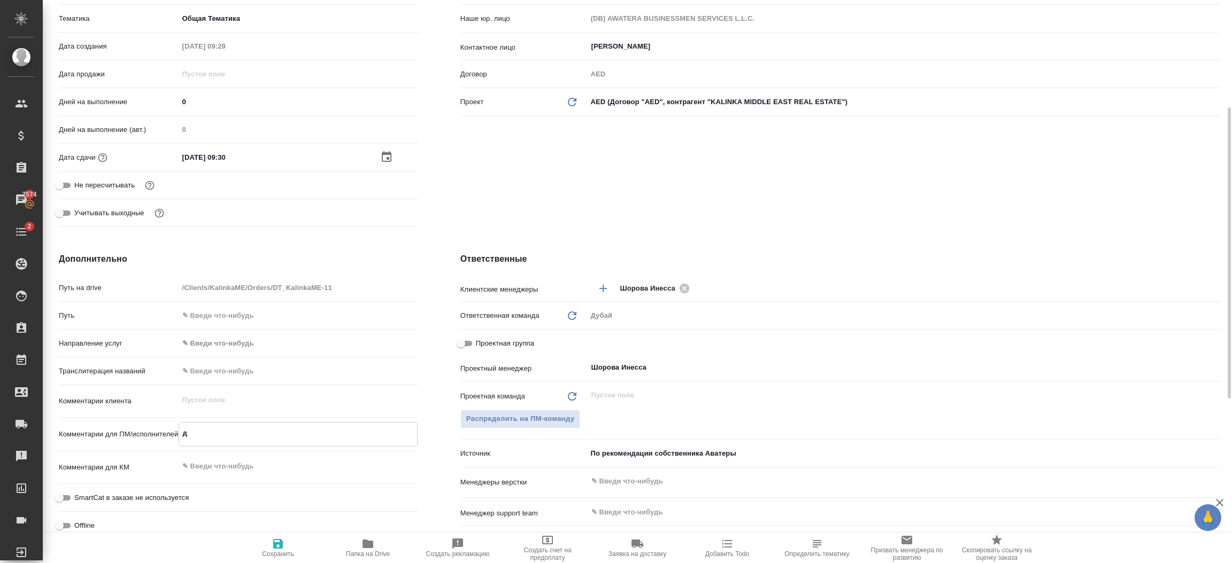
type textarea "до"
type textarea "x"
type textarea "доп"
type textarea "x"
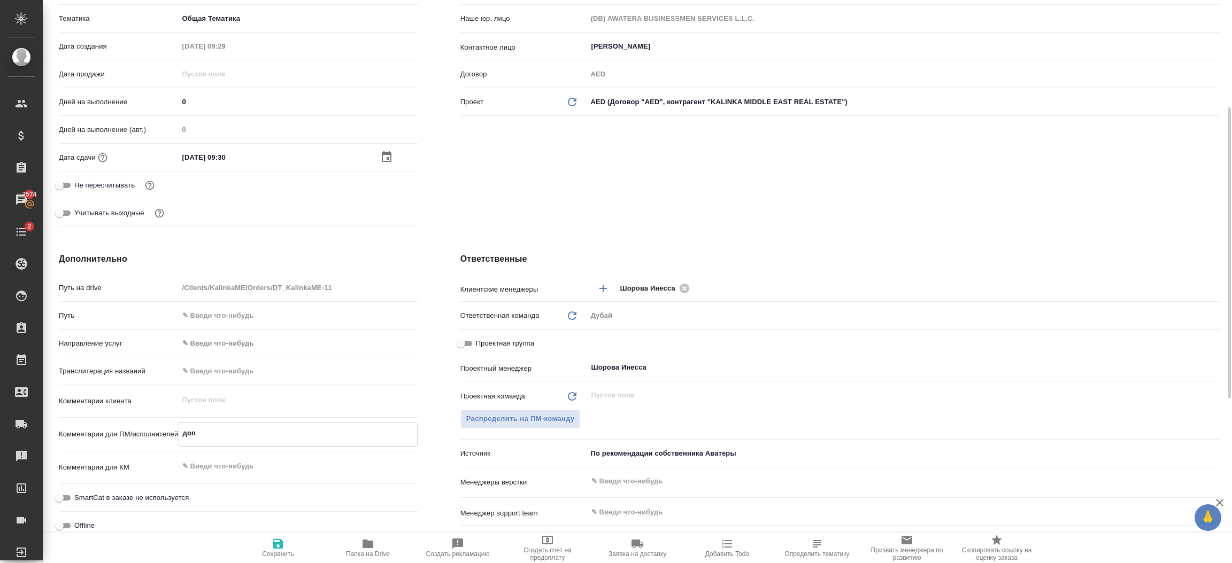
type textarea "x"
type textarea "доп"
type textarea "x"
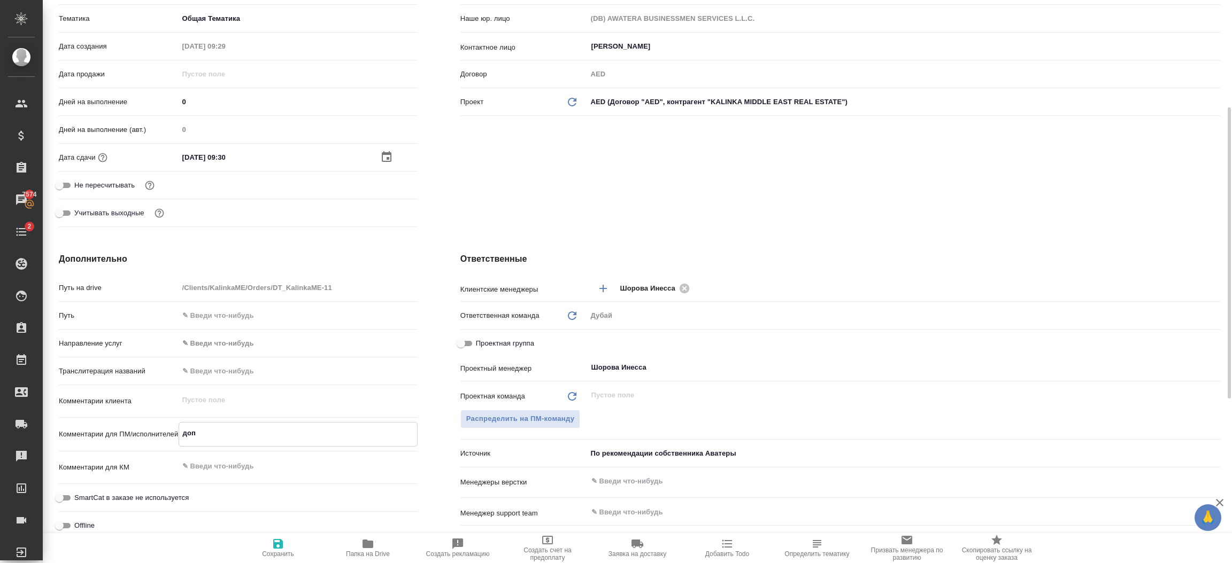
type textarea "x"
type textarea "допл"
type textarea "x"
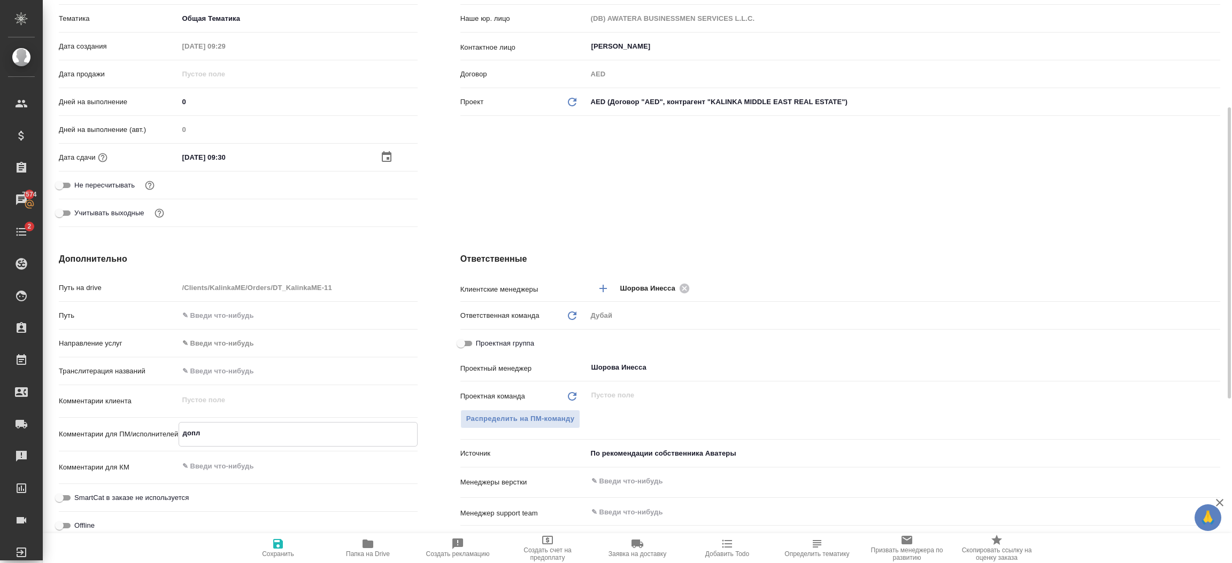
type textarea "допла"
type textarea "x"
type textarea "доплат"
type textarea "x"
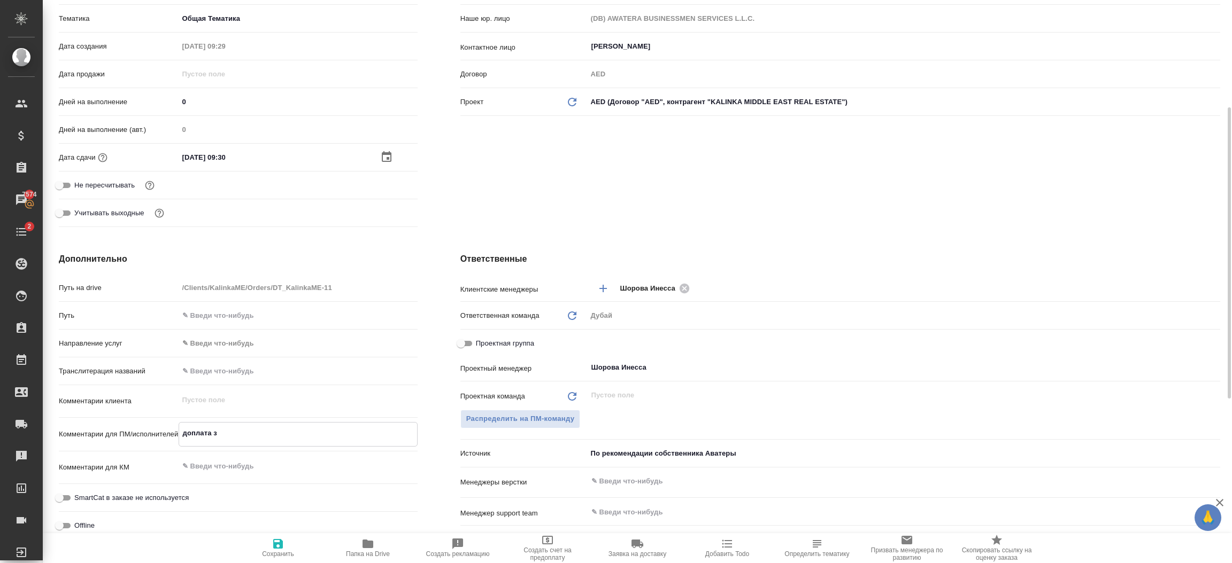
type textarea "доплата за"
type textarea "x"
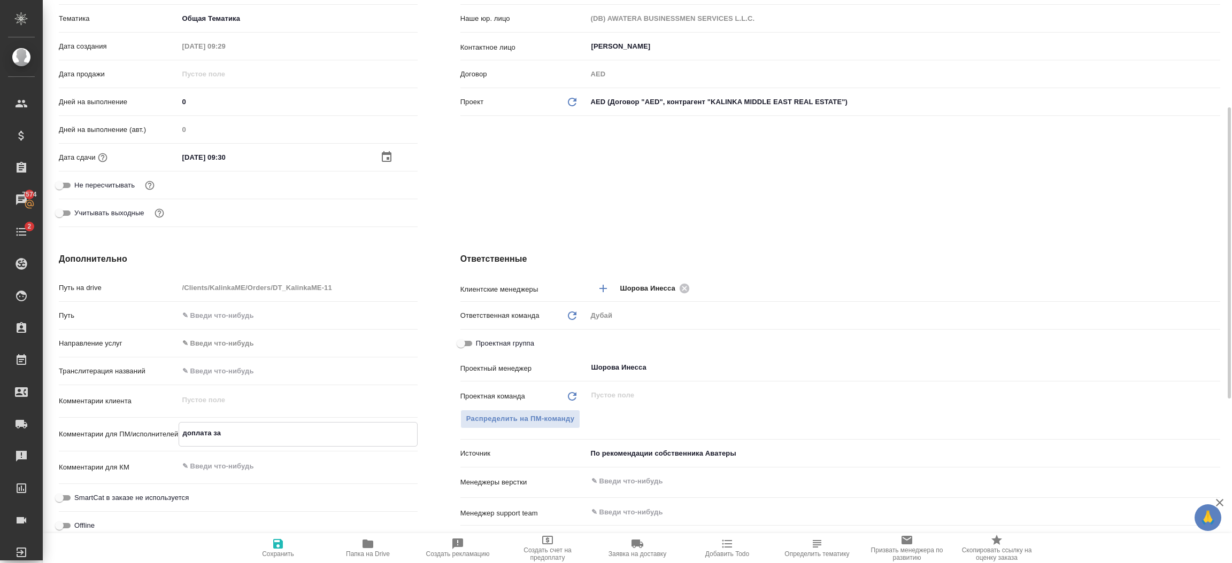
type textarea "доплата за"
type textarea "x"
type textarea "доплата за э"
type textarea "x"
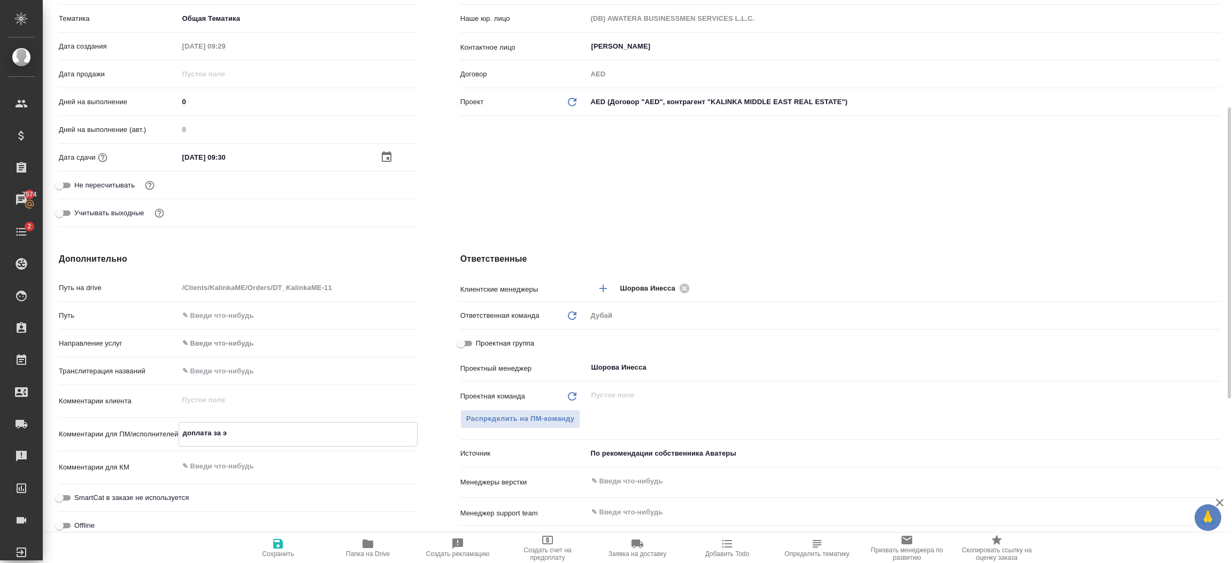
type textarea "x"
type textarea "доплата за эд"
type textarea "x"
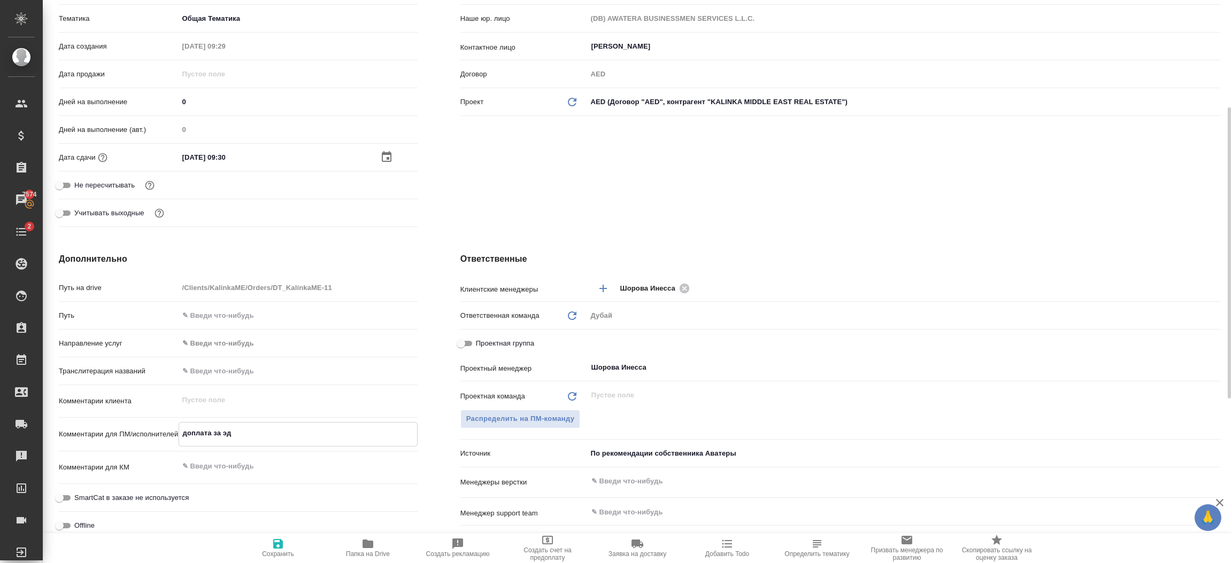
type textarea "x"
type textarea "доплата за эдж"
type textarea "x"
type textarea "доплата за эджа"
type textarea "x"
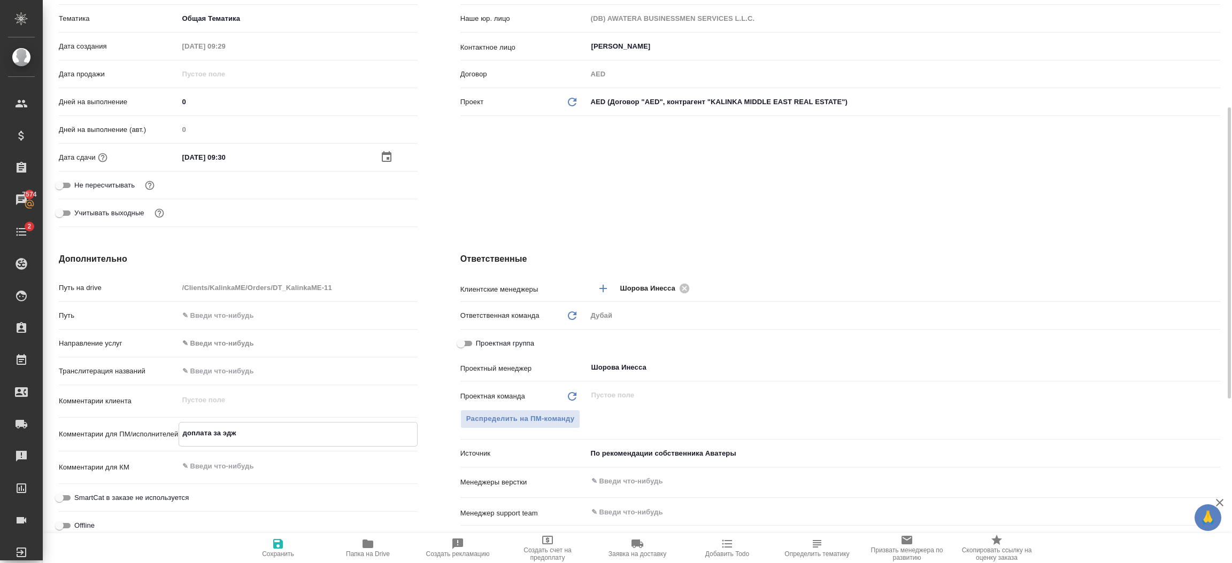
type textarea "x"
type textarea "доплата за эджар"
type textarea "x"
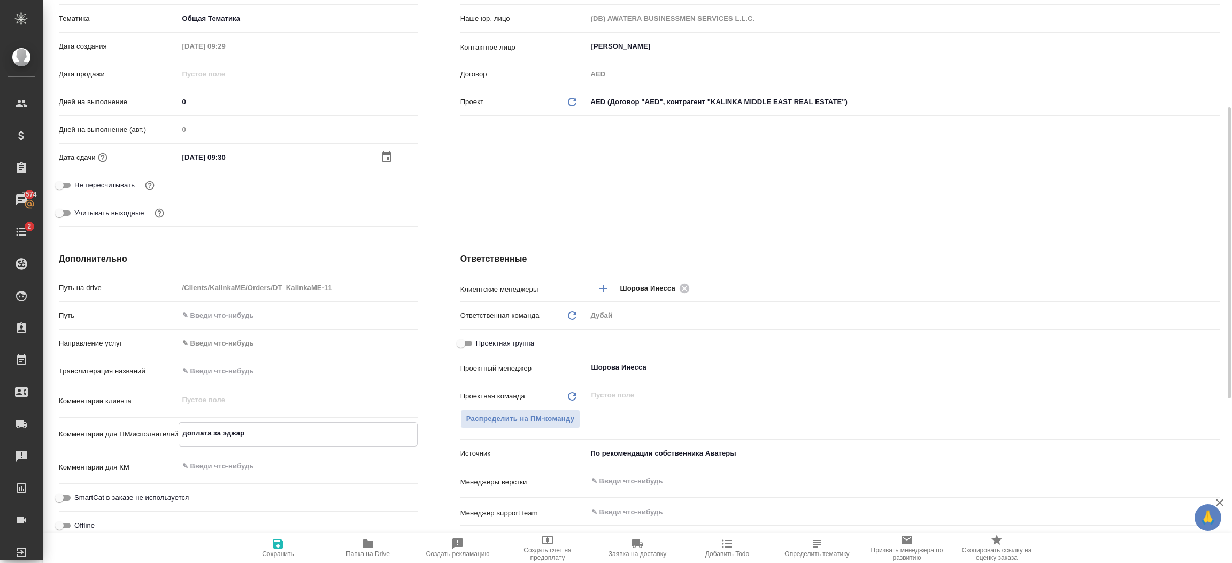
type textarea "доплата за эджари"
type textarea "x"
type textarea "доплата за эджари"
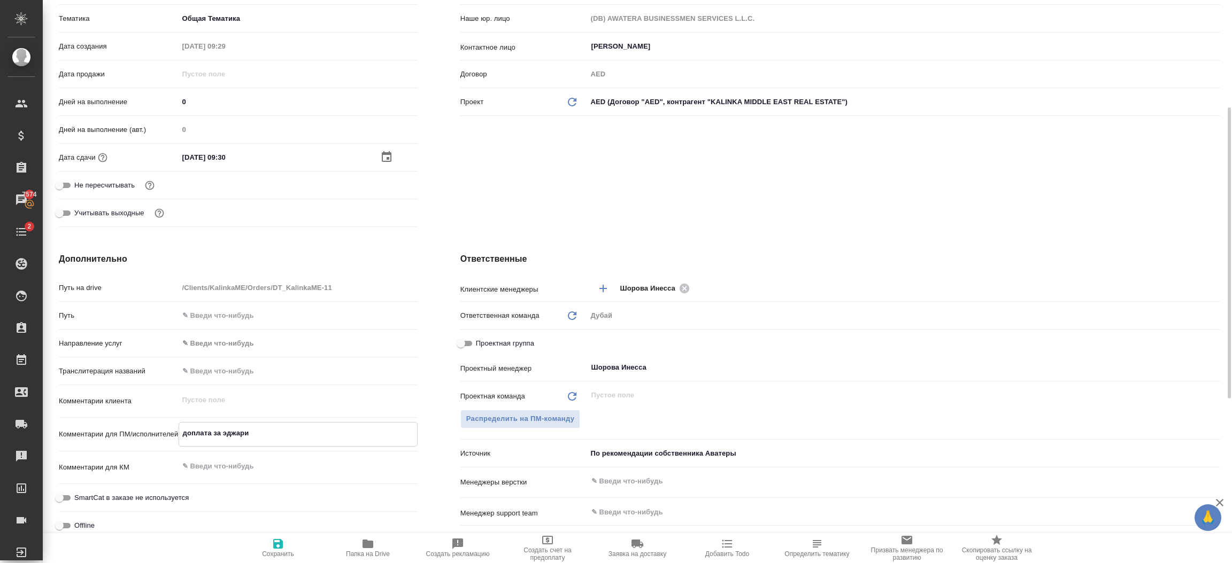
type textarea "x"
click at [272, 544] on icon "button" at bounding box center [278, 544] width 13 height 13
type textarea "x"
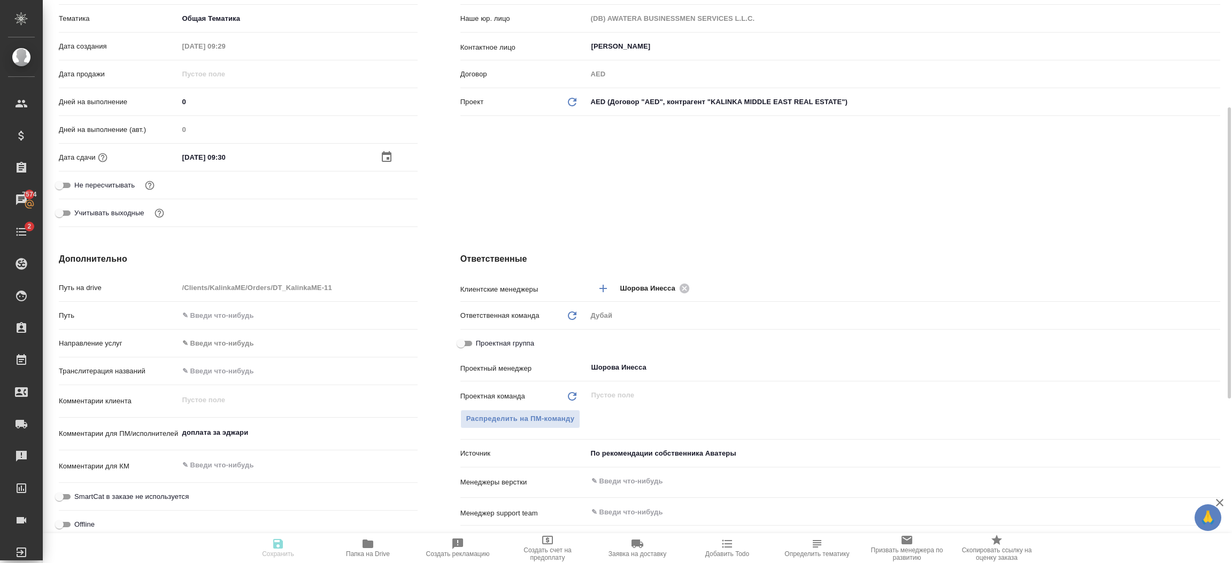
type textarea "x"
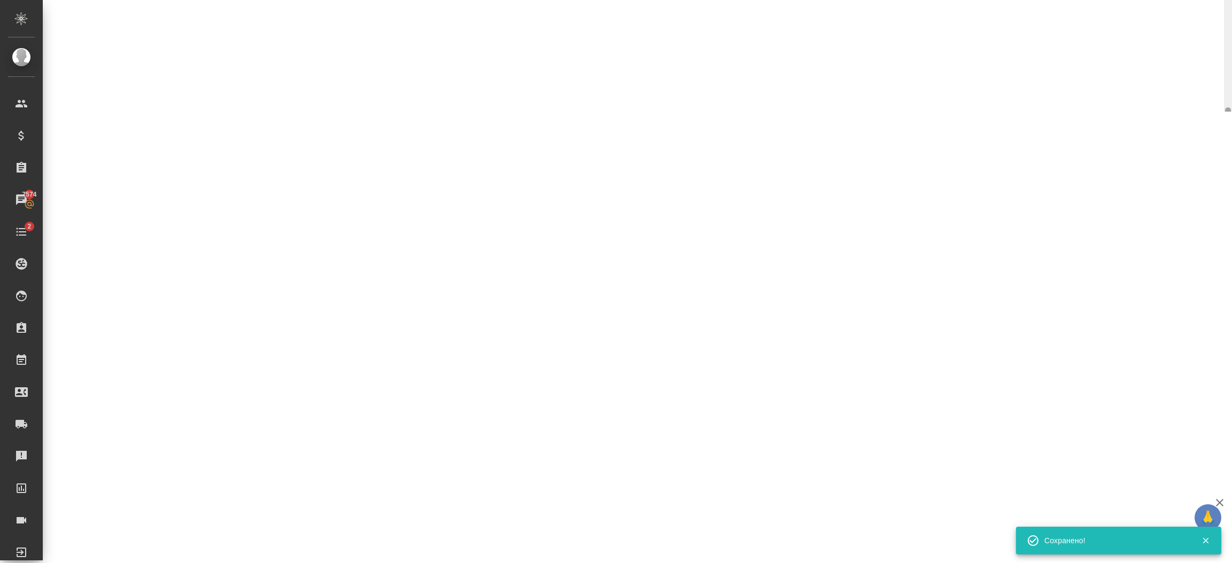
select select "RU"
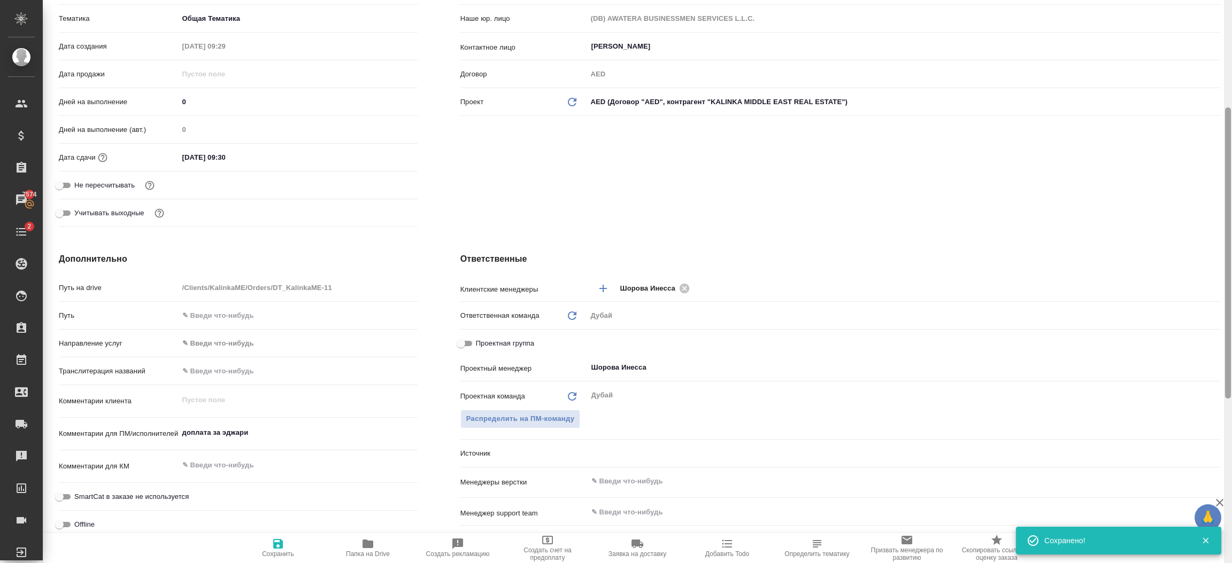
type textarea "x"
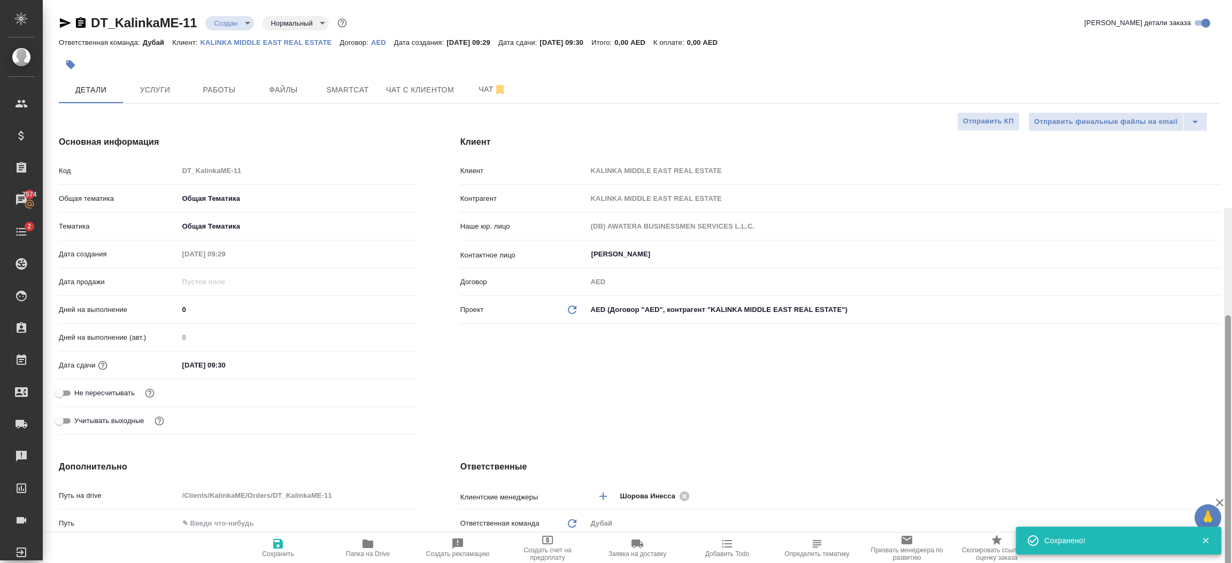
click at [1230, 208] on div at bounding box center [1228, 490] width 8 height 564
click at [160, 86] on span "Услуги" at bounding box center [154, 89] width 51 height 13
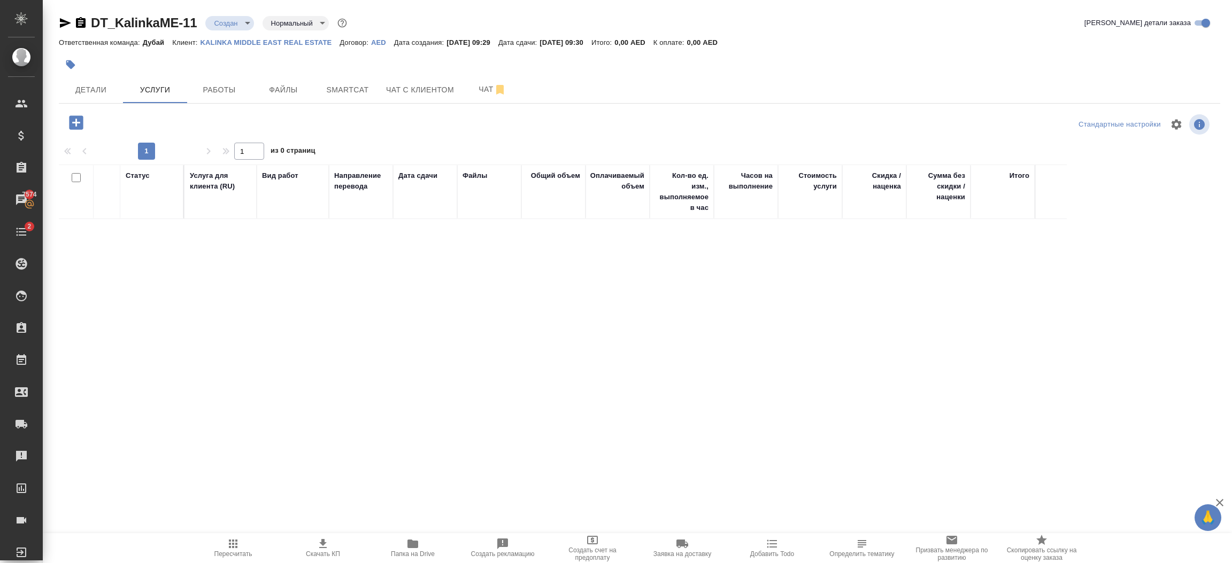
click at [79, 124] on icon "button" at bounding box center [76, 122] width 14 height 14
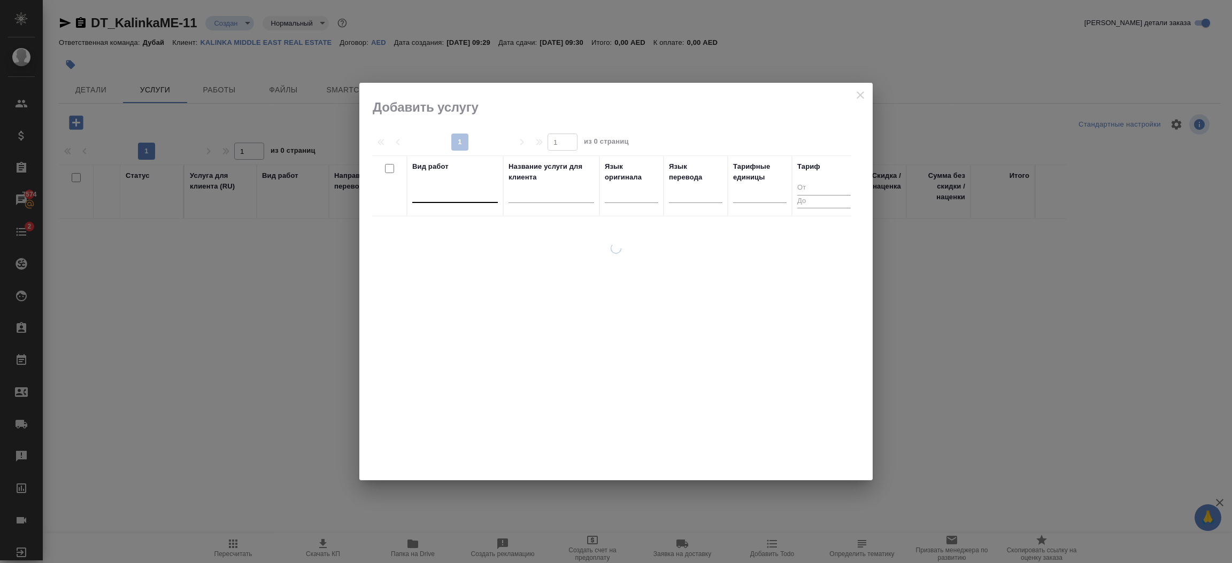
click at [471, 200] on div at bounding box center [455, 192] width 86 height 16
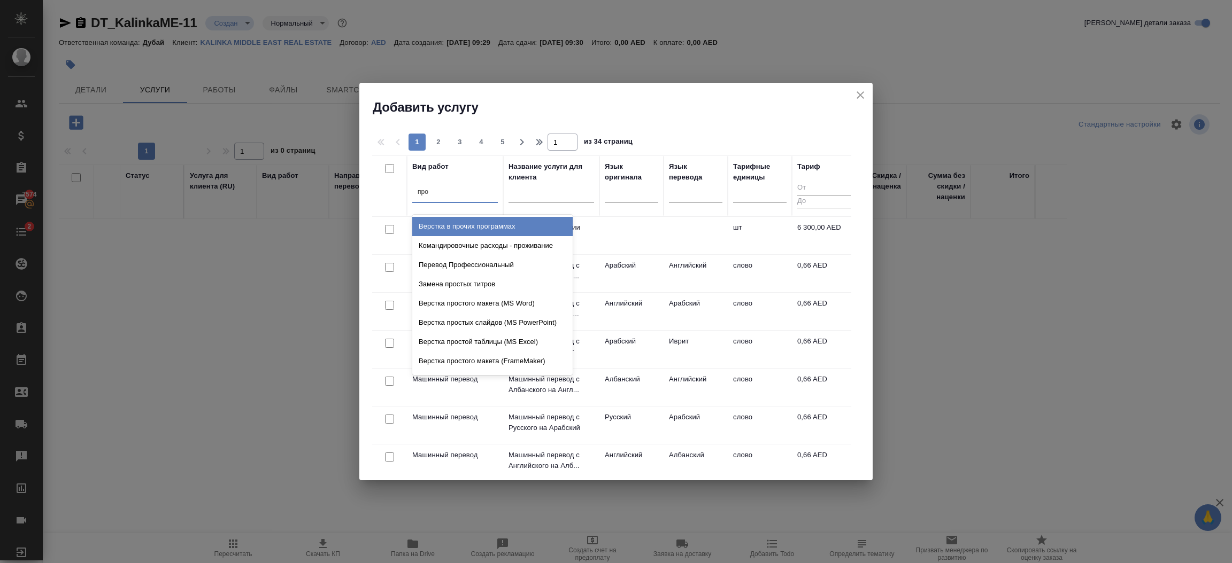
type input "проф"
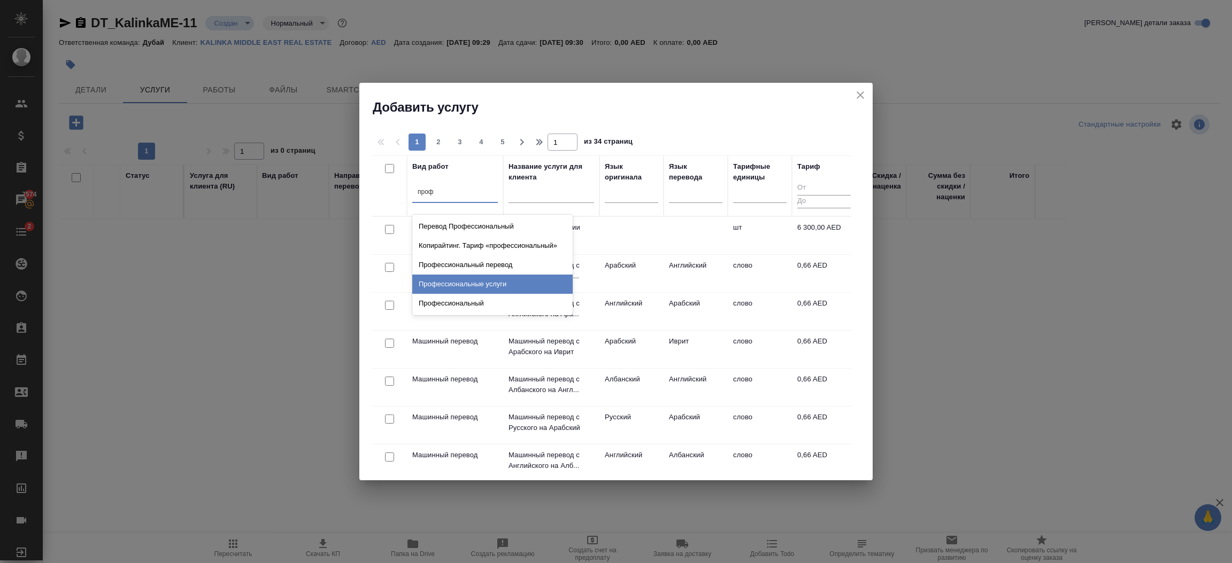
click at [502, 281] on div "Профессиональные услуги" at bounding box center [492, 284] width 160 height 19
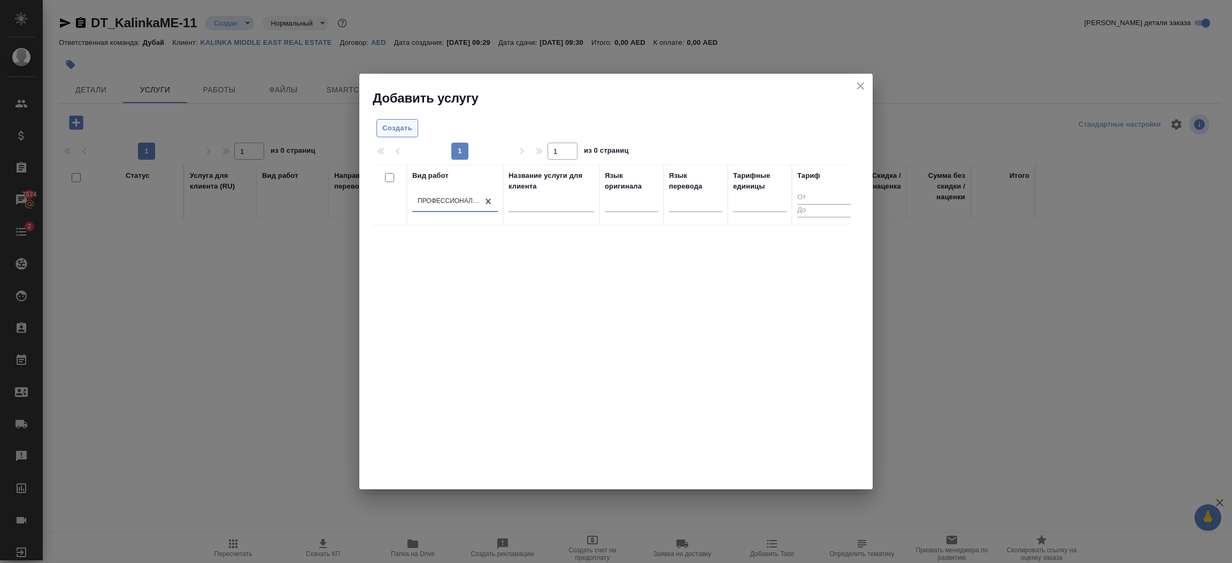
click at [399, 123] on span "Создать" at bounding box center [397, 128] width 30 height 12
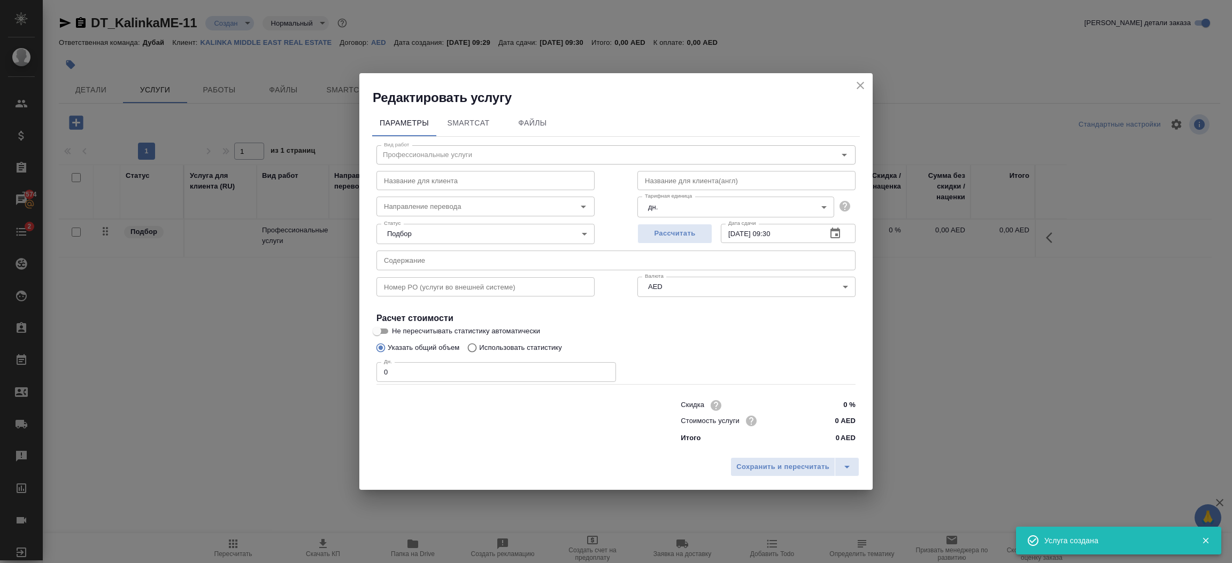
click at [389, 370] on input "0" at bounding box center [495, 371] width 239 height 19
type input "1"
click at [749, 468] on span "Сохранить и пересчитать" at bounding box center [782, 467] width 93 height 12
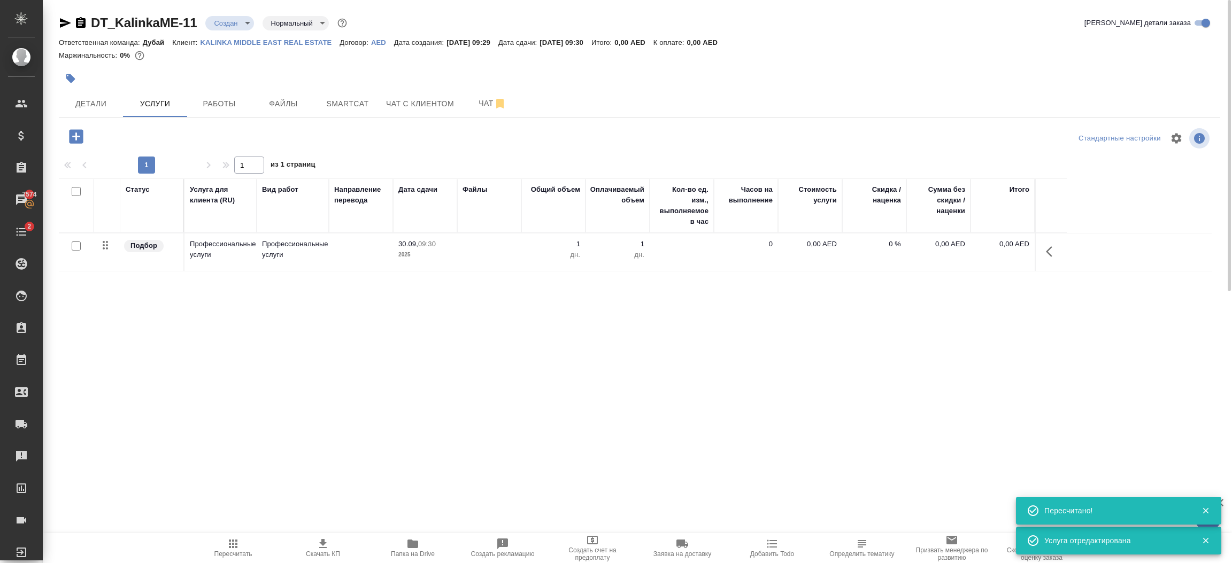
click at [1049, 251] on icon "button" at bounding box center [1052, 251] width 13 height 13
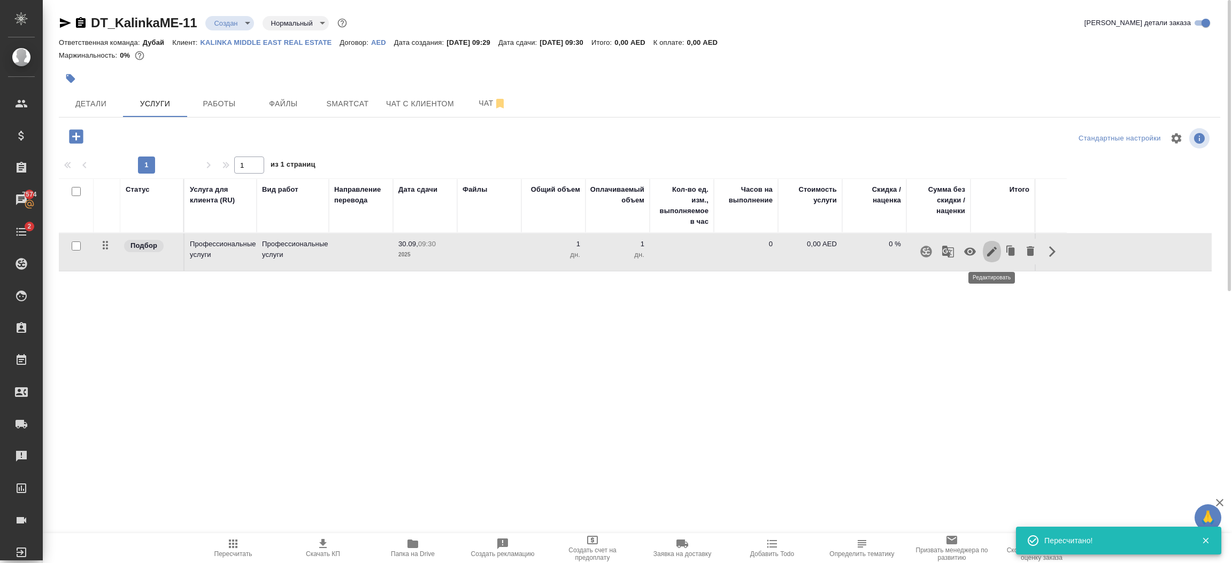
click at [990, 254] on icon "button" at bounding box center [992, 252] width 10 height 10
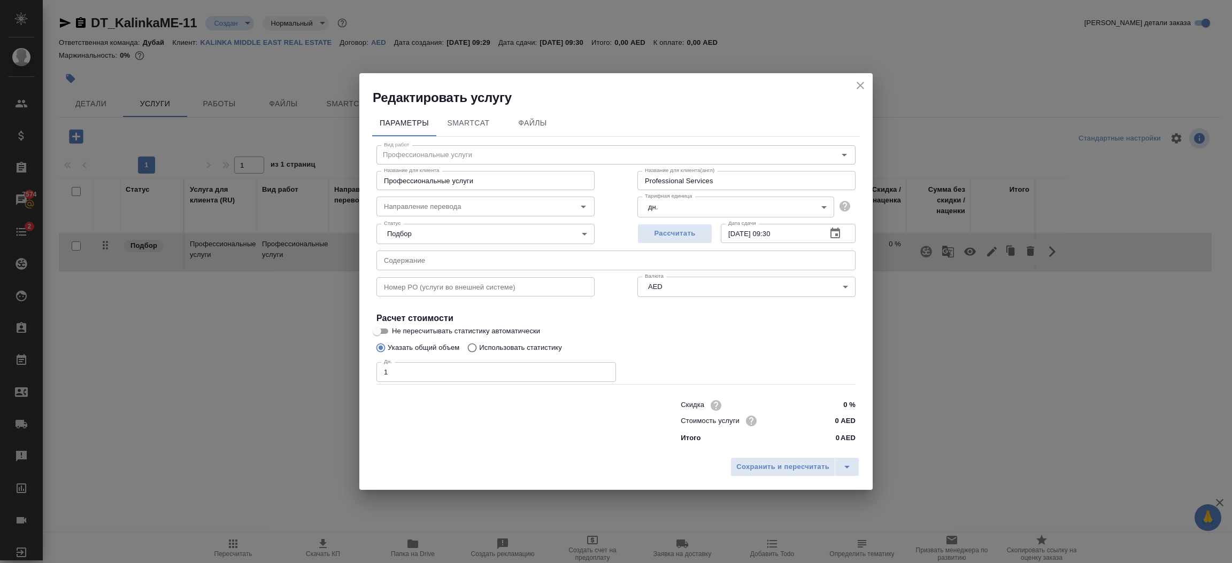
click at [833, 420] on input "0 AED" at bounding box center [835, 421] width 40 height 16
type input "1200 AED"
click at [784, 468] on span "Сохранить и пересчитать" at bounding box center [782, 468] width 93 height 12
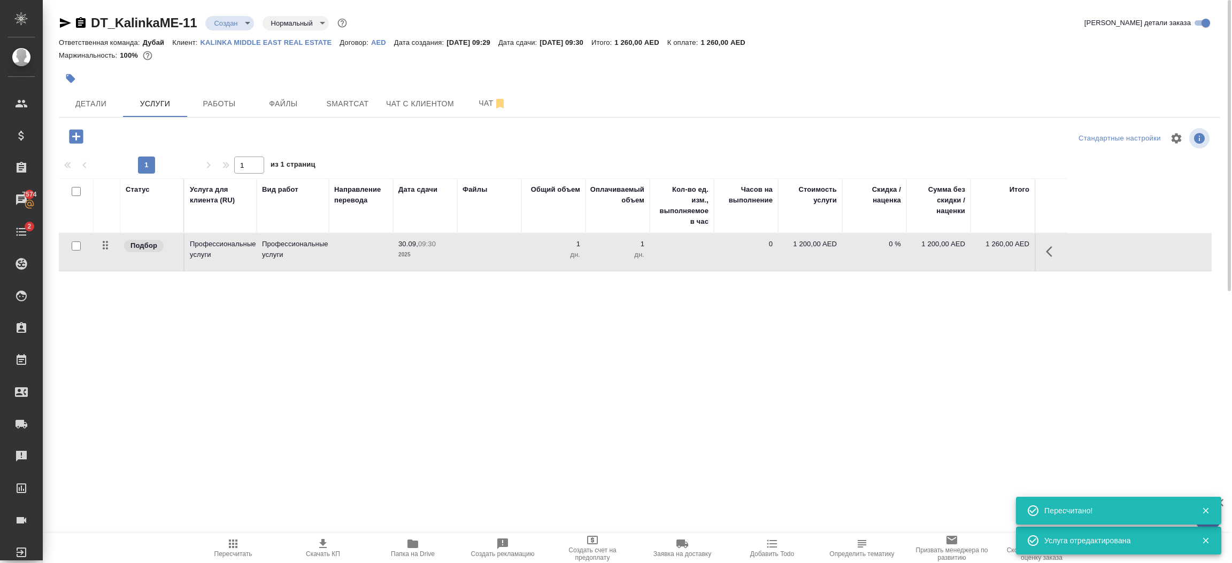
click at [231, 30] on body "🙏 .cls-1 fill:#fff; AWATERA Шорова Инесса i.shorova_kiev Клиенты Спецификации З…" at bounding box center [616, 281] width 1232 height 563
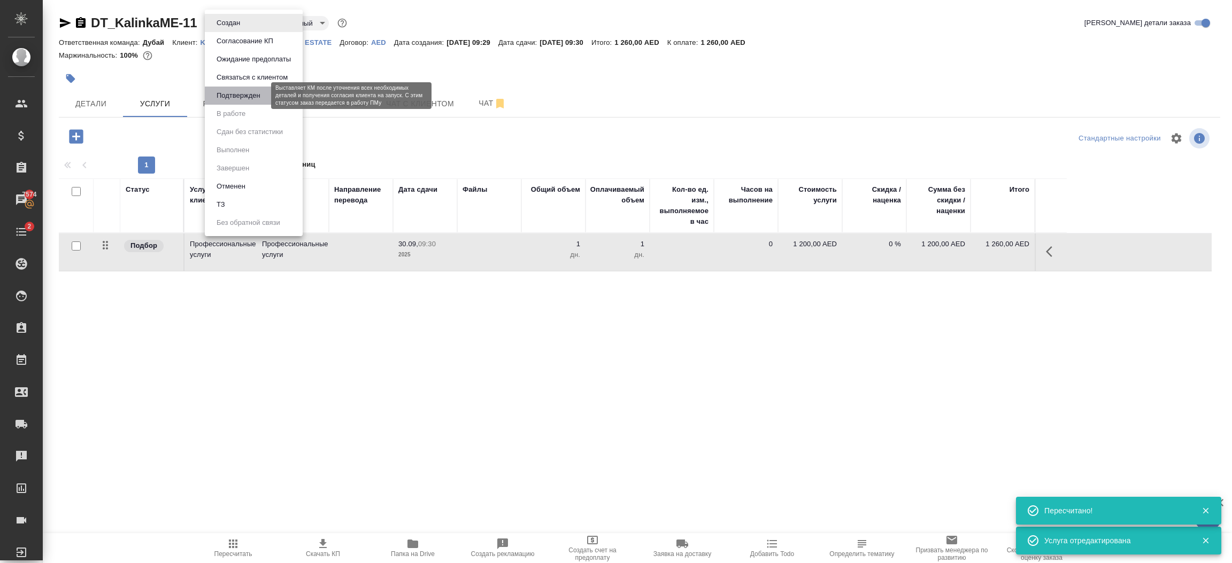
click at [242, 96] on button "Подтвержден" at bounding box center [238, 96] width 50 height 12
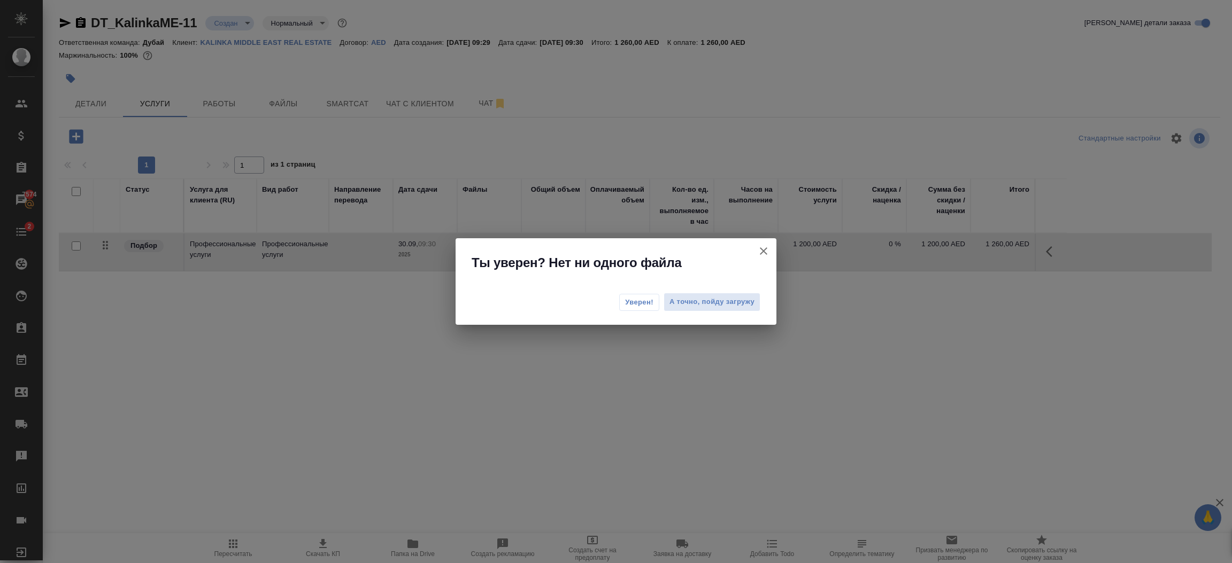
click at [640, 305] on span "Уверен!" at bounding box center [639, 302] width 28 height 11
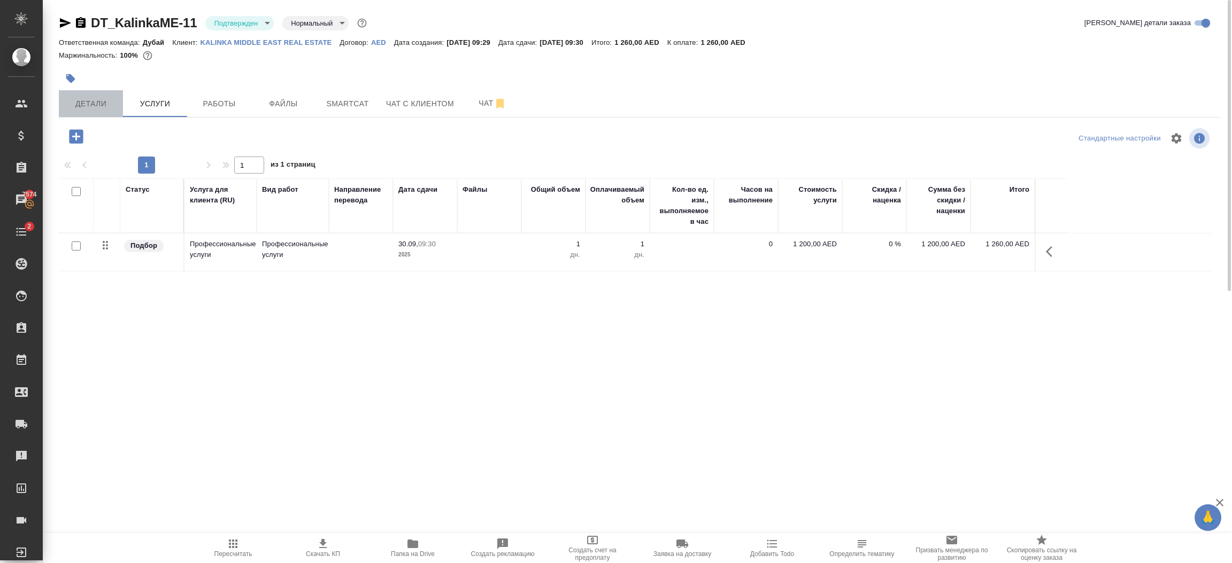
click at [92, 103] on span "Детали" at bounding box center [90, 103] width 51 height 13
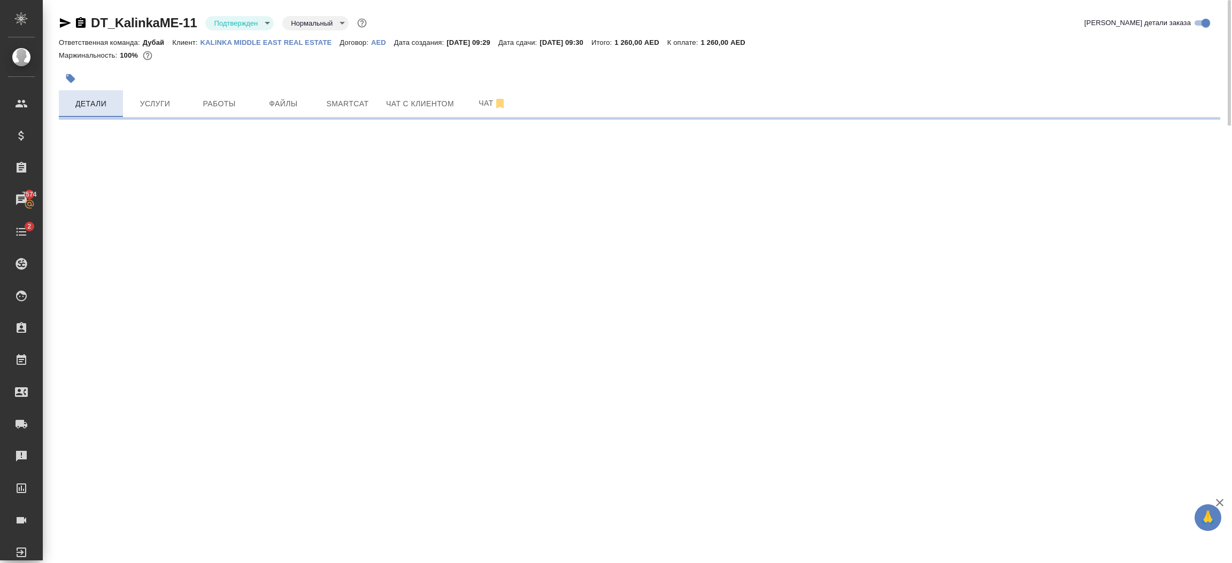
select select "RU"
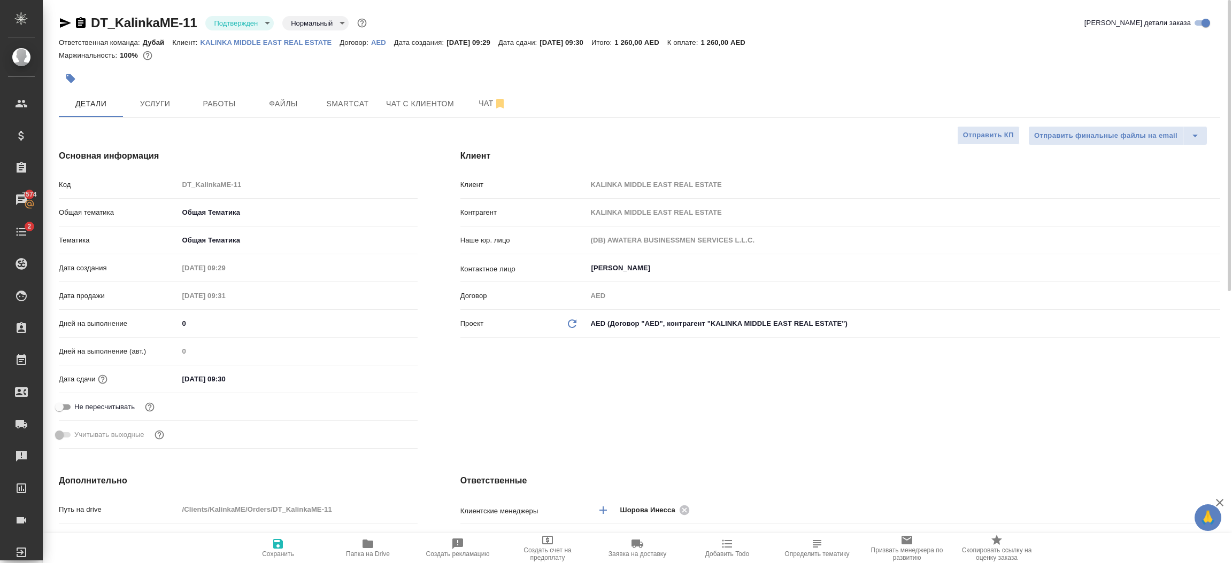
type textarea "x"
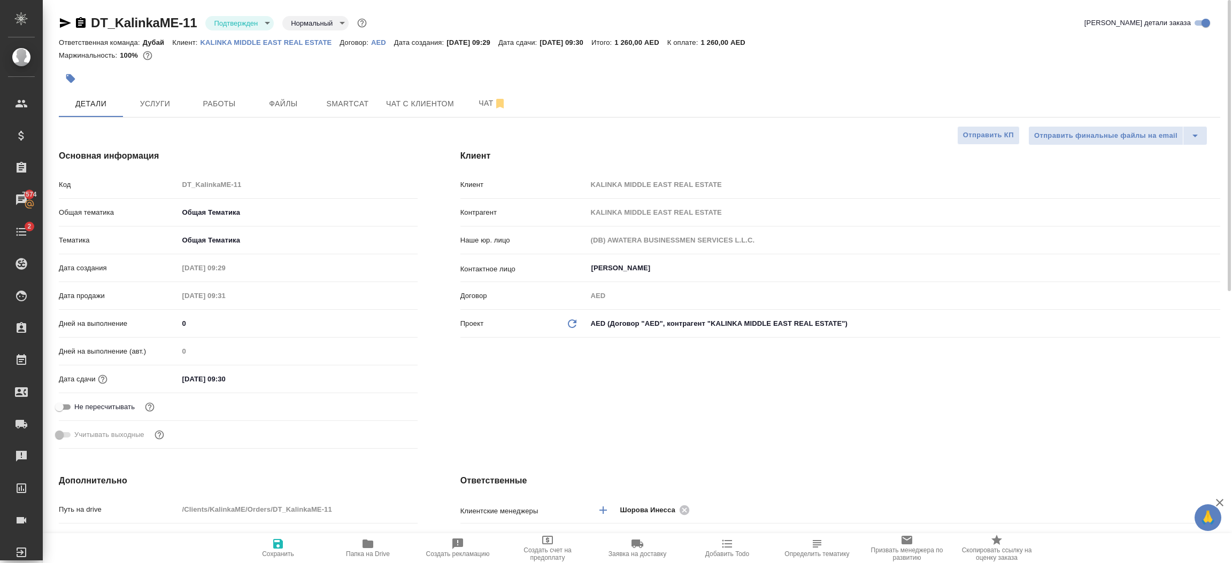
type textarea "x"
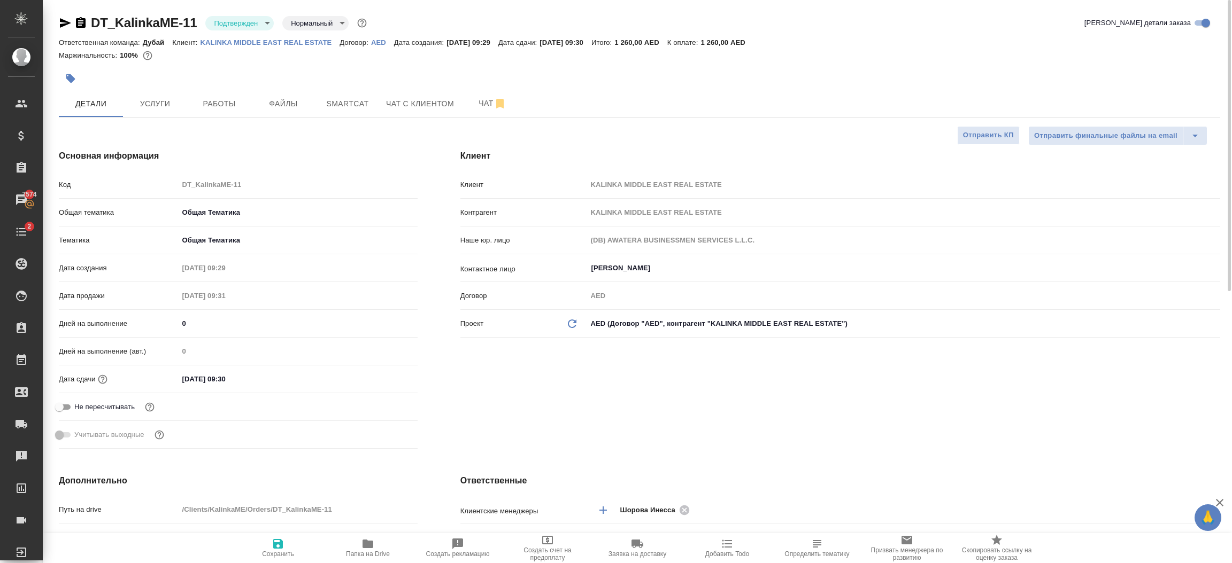
type textarea "x"
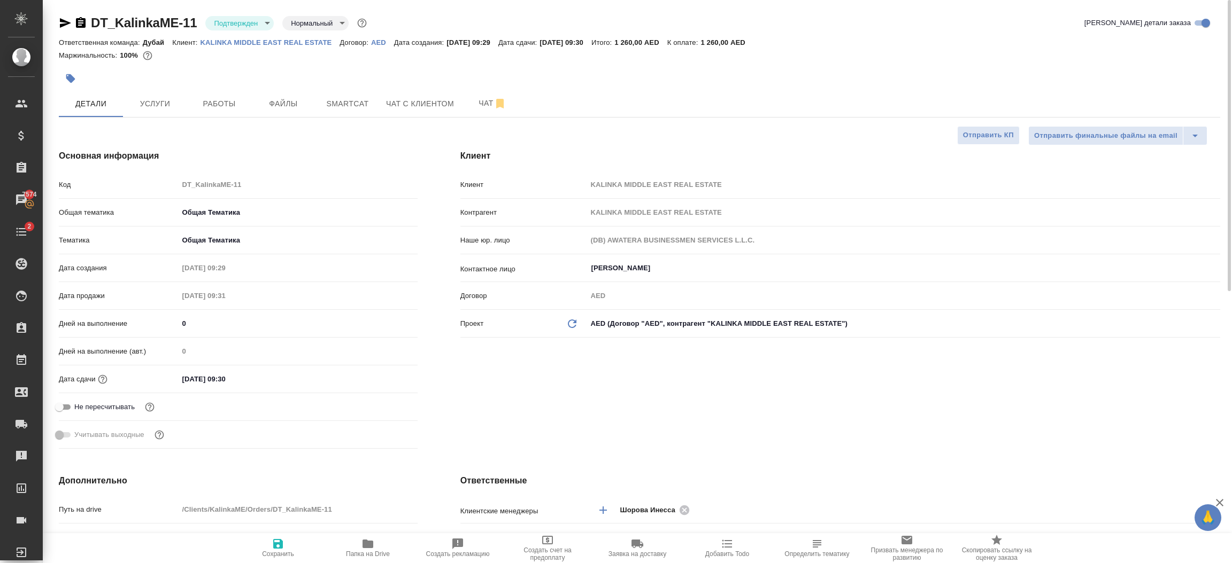
type textarea "x"
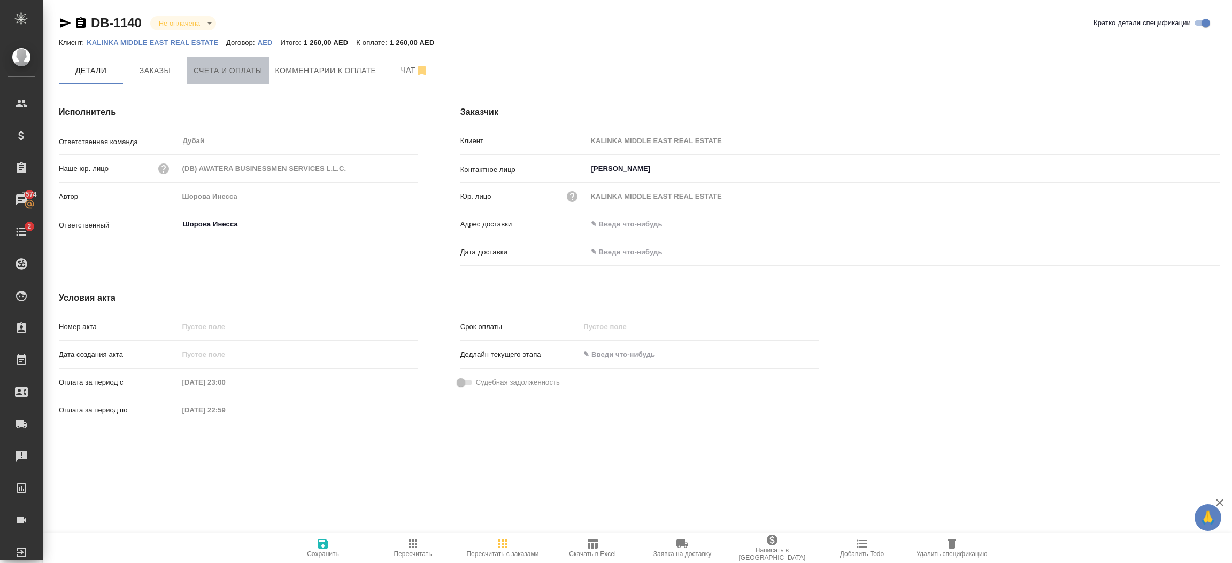
click at [245, 73] on span "Счета и оплаты" at bounding box center [227, 70] width 69 height 13
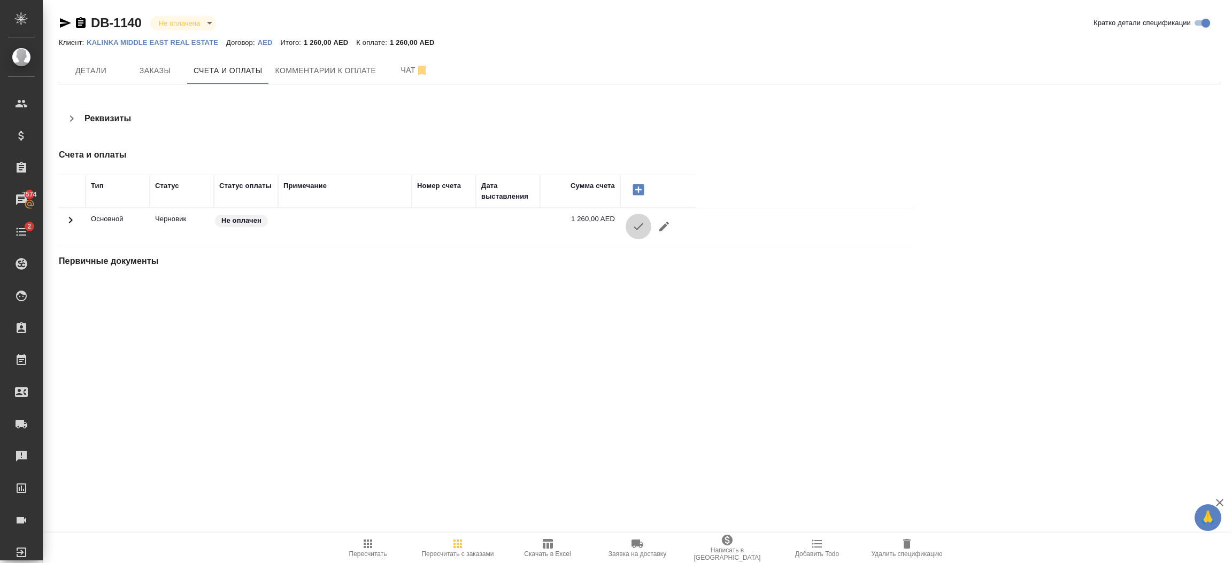
click at [636, 233] on icon "button" at bounding box center [638, 226] width 13 height 13
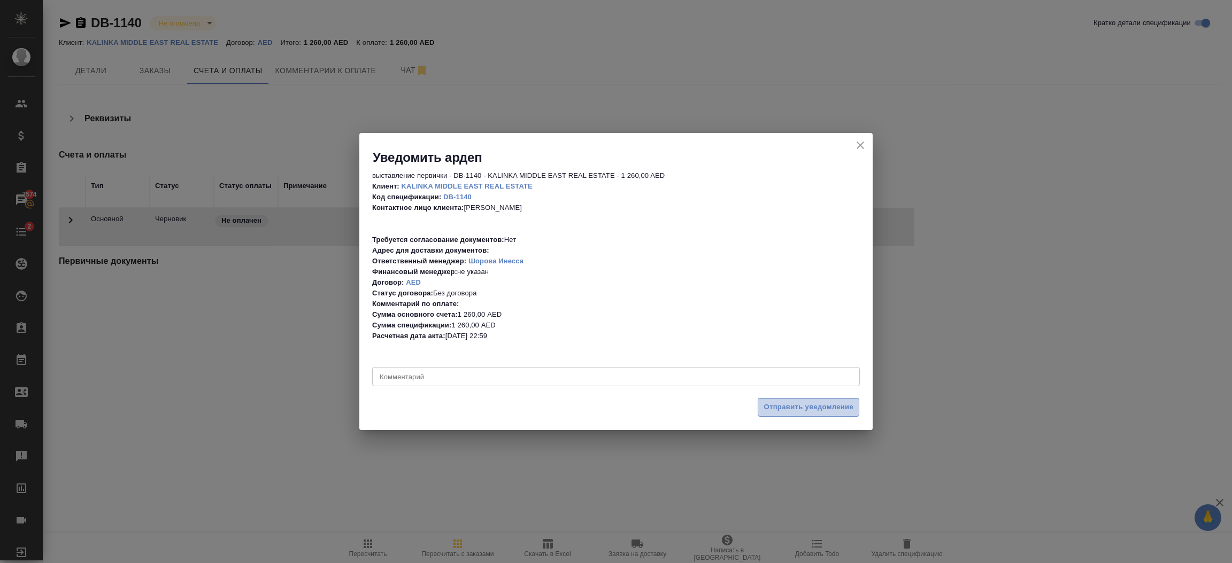
click at [774, 407] on span "Отправить уведомление" at bounding box center [808, 407] width 90 height 12
